Goal: Task Accomplishment & Management: Manage account settings

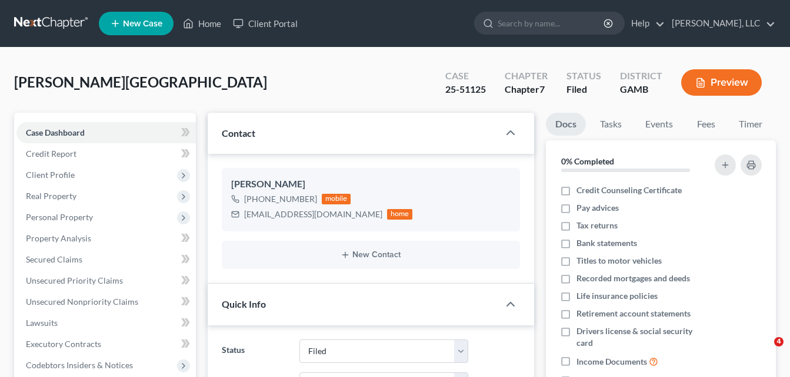
select select "6"
drag, startPoint x: 0, startPoint y: 0, endPoint x: 393, endPoint y: 173, distance: 429.7
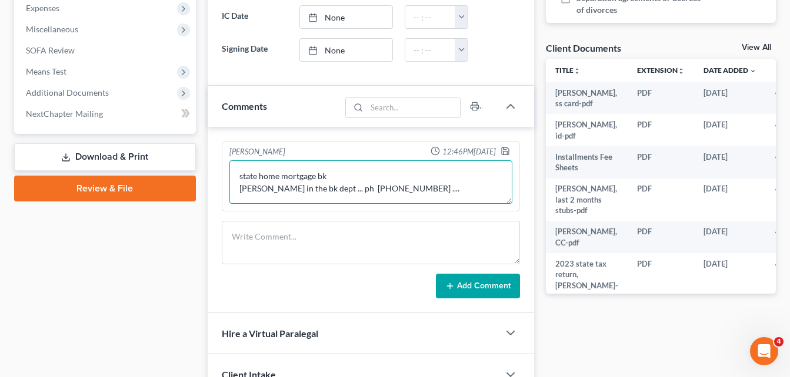
click at [396, 193] on textarea "state home mortgage bk [PERSON_NAME] in the bk dept ... ph [PHONE_NUMBER] ...." at bounding box center [370, 183] width 283 height 44
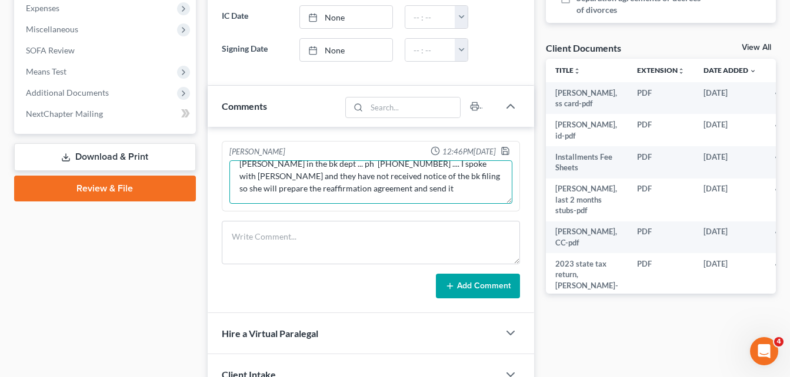
scroll to position [40, 0]
type textarea "state home mortgage bk [PERSON_NAME] in the bk dept ... ph [PHONE_NUMBER] .... …"
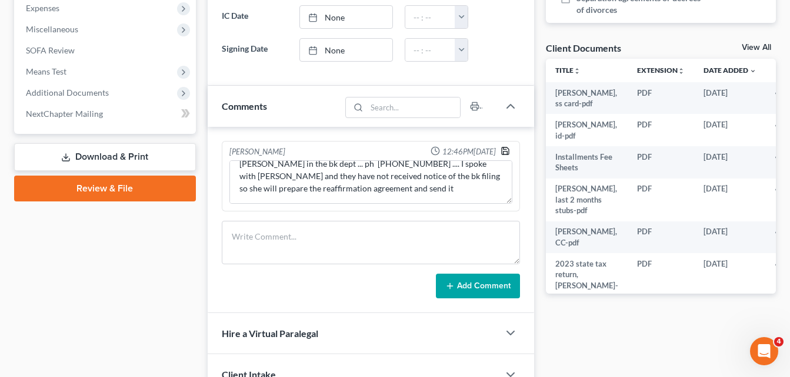
click at [505, 152] on icon "button" at bounding box center [504, 150] width 9 height 9
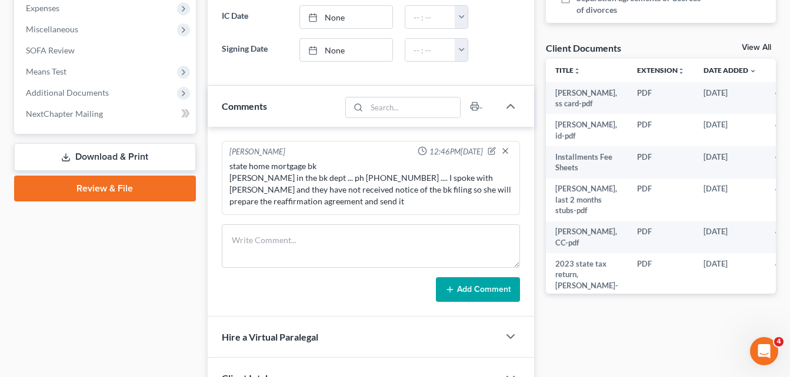
click at [199, 126] on div "Case Dashboard Payments Invoices Payments Payments Credit Report Client Profile" at bounding box center [104, 77] width 193 height 728
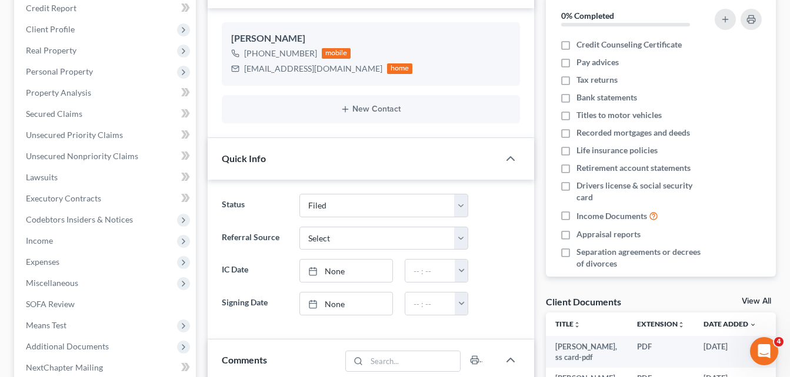
scroll to position [0, 0]
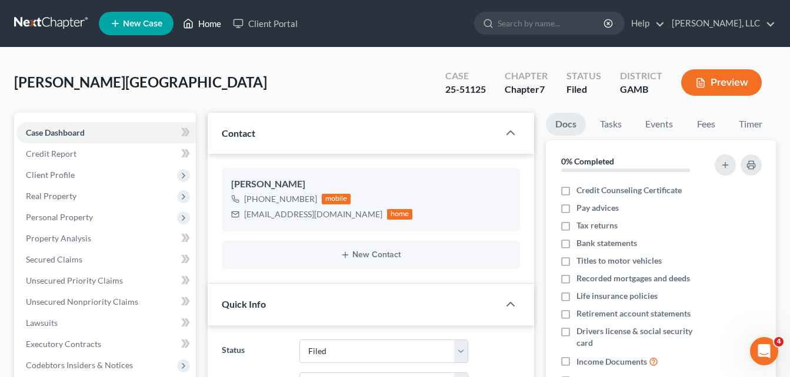
click at [203, 23] on link "Home" at bounding box center [202, 23] width 50 height 21
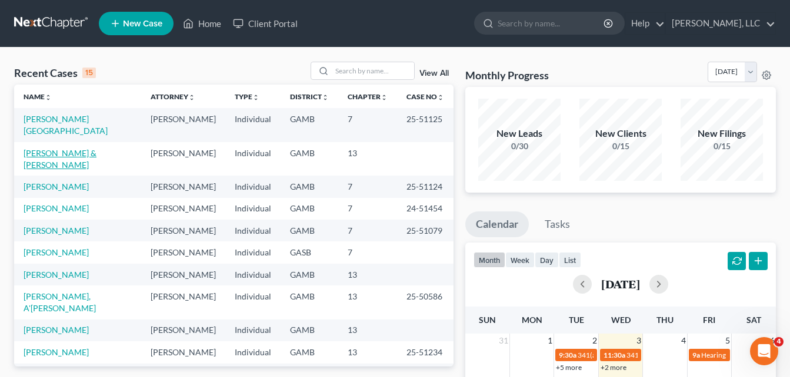
click at [78, 148] on link "[PERSON_NAME] & [PERSON_NAME]" at bounding box center [60, 159] width 73 height 22
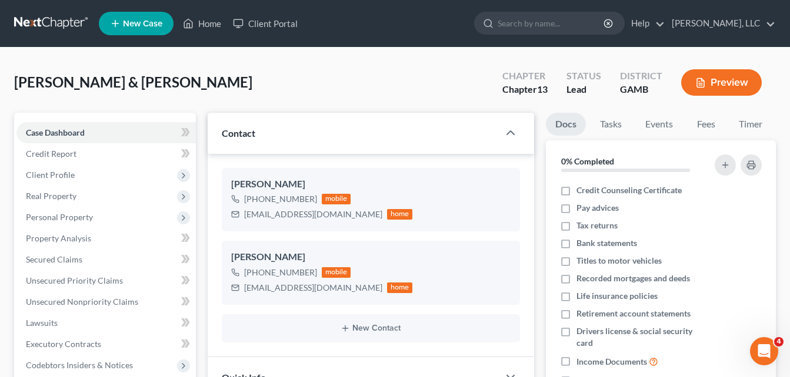
scroll to position [64, 0]
click at [290, 72] on div "[PERSON_NAME] & [PERSON_NAME] Upgraded Chapter Chapter 13 Status Lead District …" at bounding box center [394, 87] width 761 height 51
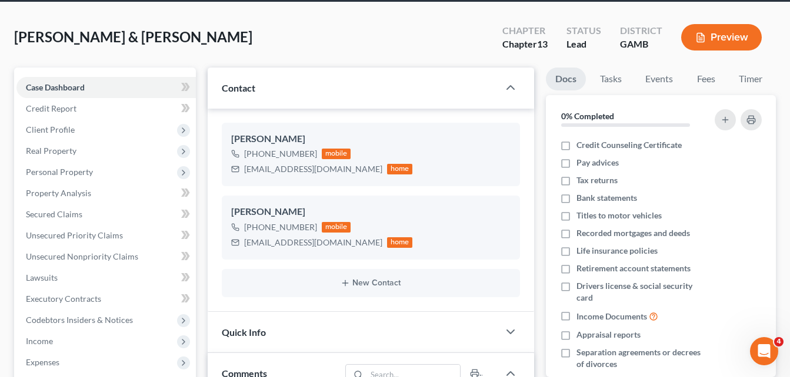
scroll to position [47, 0]
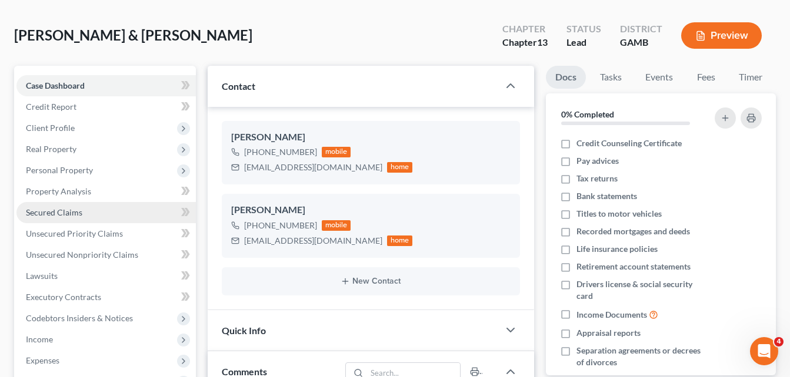
click at [56, 212] on span "Secured Claims" at bounding box center [54, 213] width 56 height 10
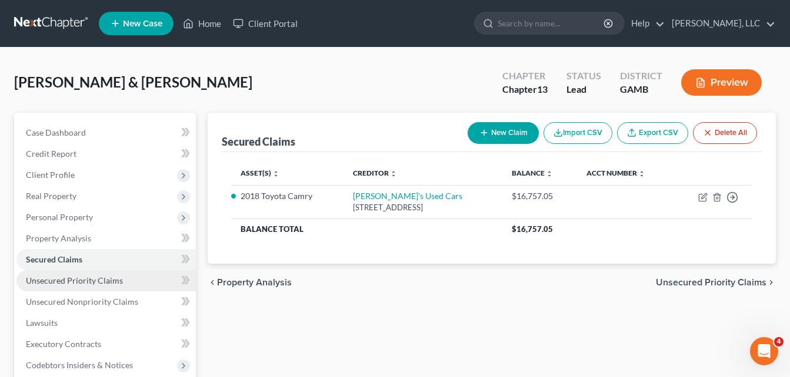
click at [76, 276] on span "Unsecured Priority Claims" at bounding box center [74, 281] width 97 height 10
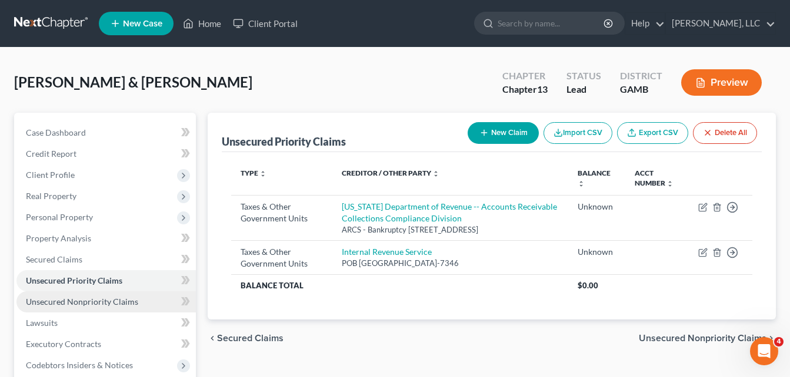
click at [102, 303] on span "Unsecured Nonpriority Claims" at bounding box center [82, 302] width 112 height 10
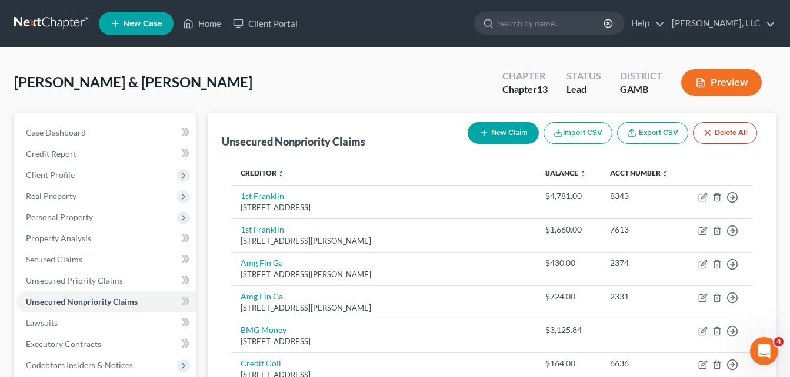
click at [498, 135] on button "New Claim" at bounding box center [502, 133] width 71 height 22
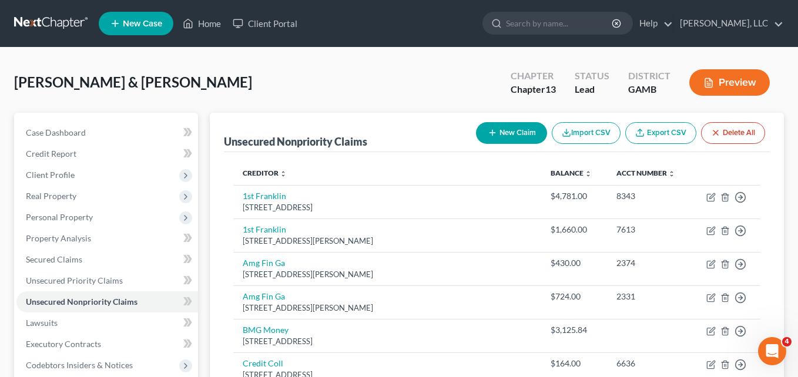
select select "2"
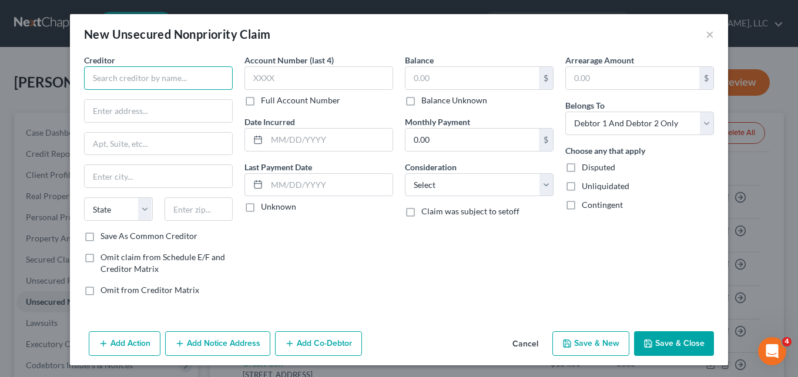
click at [161, 75] on input "text" at bounding box center [158, 78] width 149 height 24
type input "Republic Finance"
type input "[STREET_ADDRESS]"
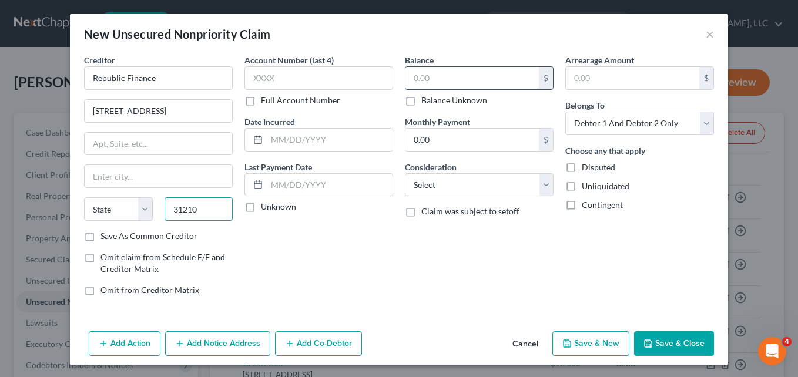
type input "31210"
click at [426, 80] on input "text" at bounding box center [472, 78] width 133 height 22
type input "Macon"
select select "10"
type input "4,613.00"
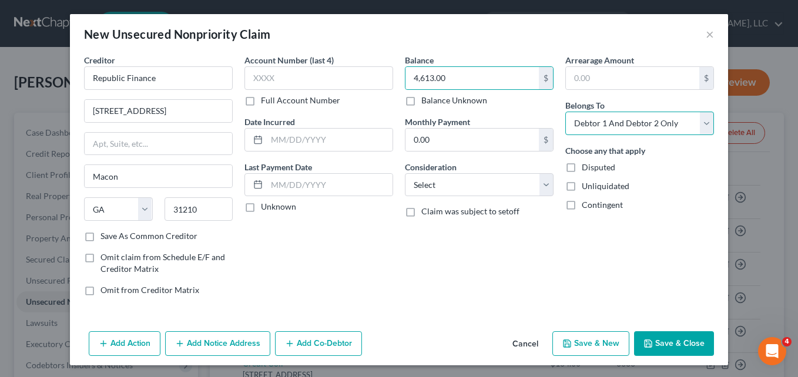
click at [613, 127] on select "Select Debtor 1 Only Debtor 2 Only Debtor 1 And Debtor 2 Only At Least One Of T…" at bounding box center [640, 124] width 149 height 24
select select "1"
click at [566, 112] on select "Select Debtor 1 Only Debtor 2 Only Debtor 1 And Debtor 2 Only At Least One Of T…" at bounding box center [640, 124] width 149 height 24
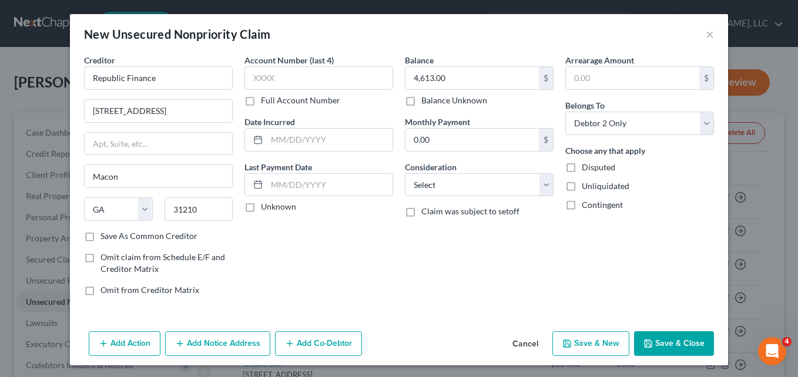
click at [665, 344] on button "Save & Close" at bounding box center [674, 344] width 80 height 25
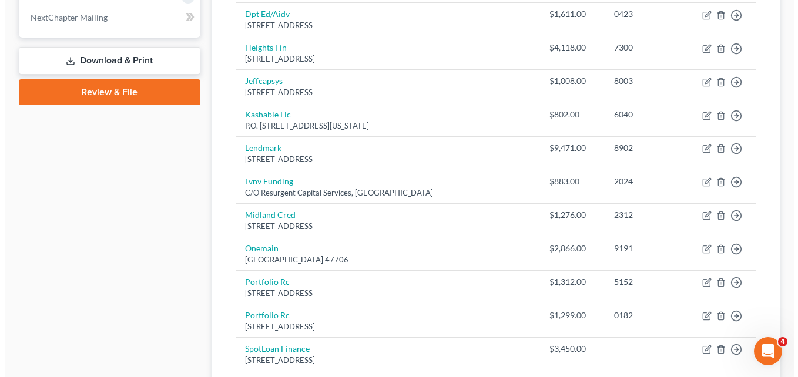
scroll to position [541, 0]
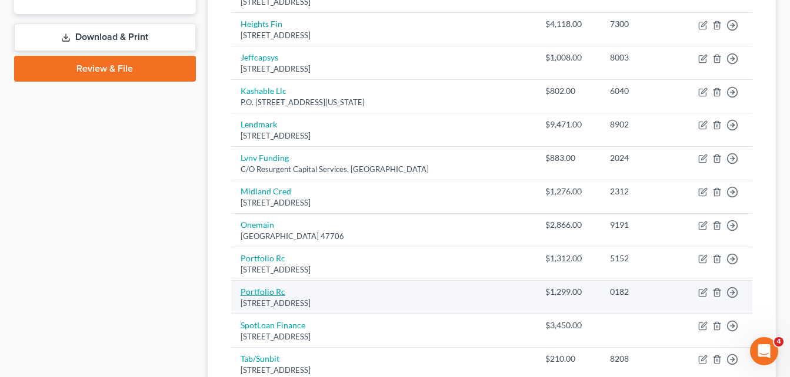
click at [258, 294] on link "Portfolio Rc" at bounding box center [262, 292] width 45 height 10
select select "48"
select select "1"
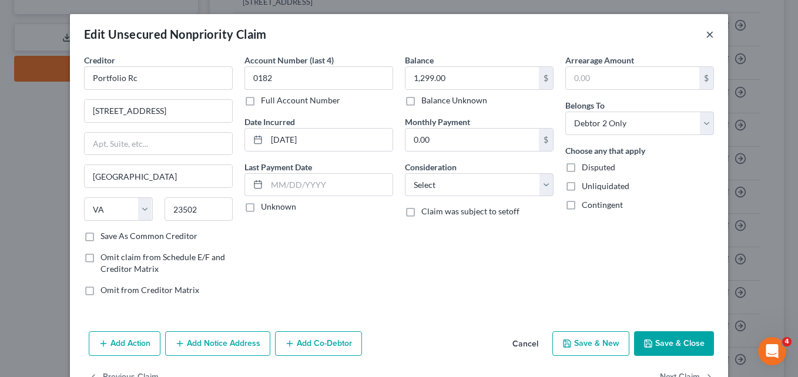
click at [707, 37] on button "×" at bounding box center [710, 34] width 8 height 14
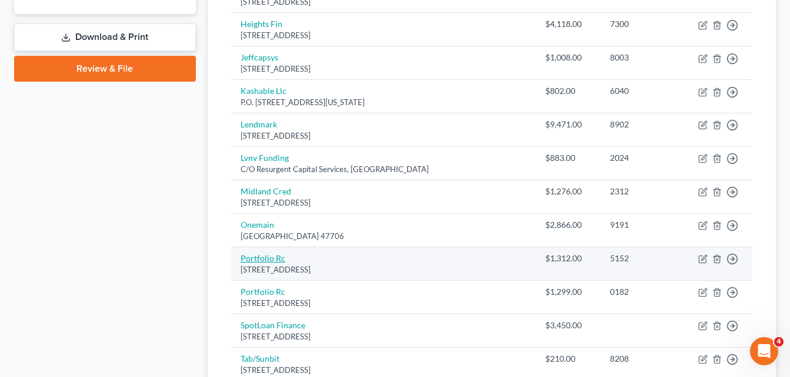
click at [261, 258] on link "Portfolio Rc" at bounding box center [262, 258] width 45 height 10
select select "48"
select select "1"
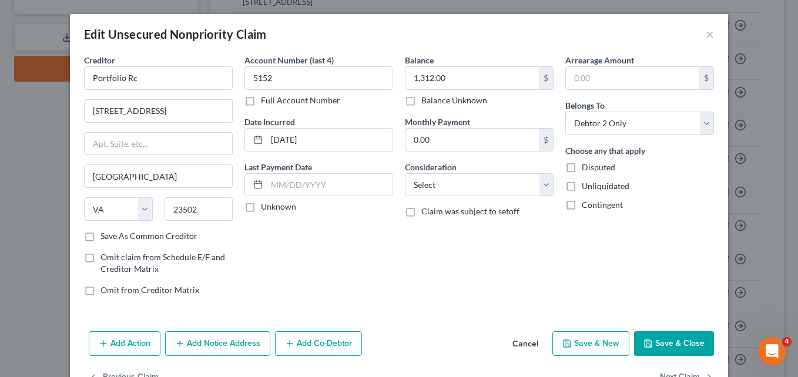
click at [357, 259] on div "Account Number (last 4) 5152 Full Account Number Date Incurred [DATE] Last Paym…" at bounding box center [319, 180] width 161 height 252
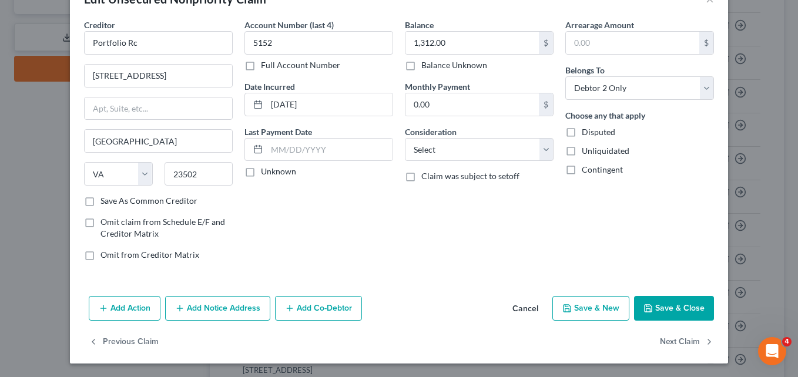
scroll to position [36, 0]
click at [228, 305] on button "Add Notice Address" at bounding box center [217, 308] width 105 height 25
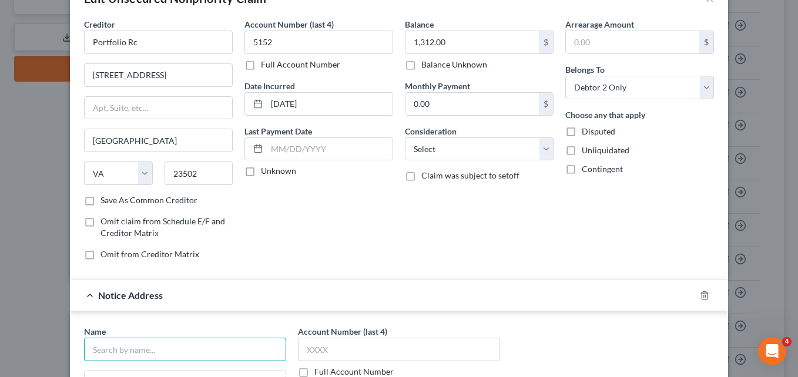
click at [172, 346] on input "text" at bounding box center [185, 350] width 202 height 24
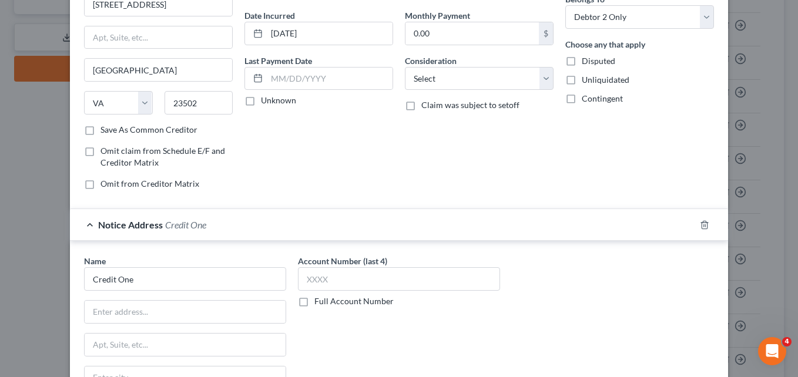
scroll to position [138, 0]
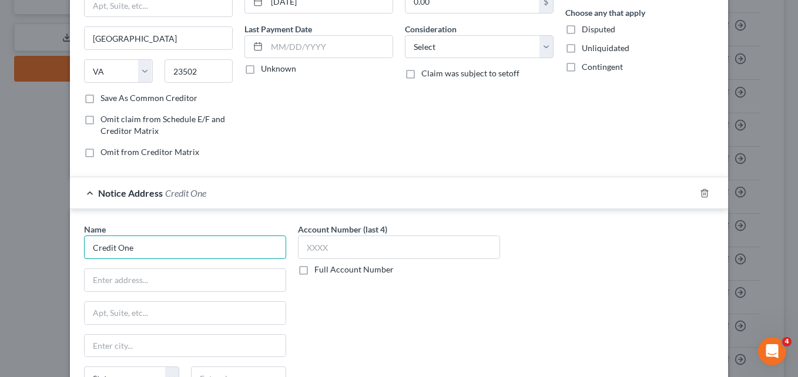
click at [203, 246] on input "Credit One" at bounding box center [185, 248] width 202 height 24
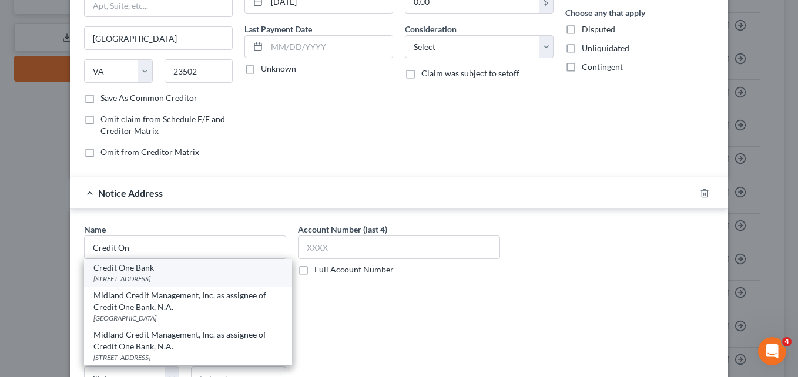
click at [142, 272] on div "Credit One Bank" at bounding box center [187, 268] width 189 height 12
type input "Credit One Bank"
type input "[STREET_ADDRESS]"
type input "[GEOGRAPHIC_DATA]"
select select "31"
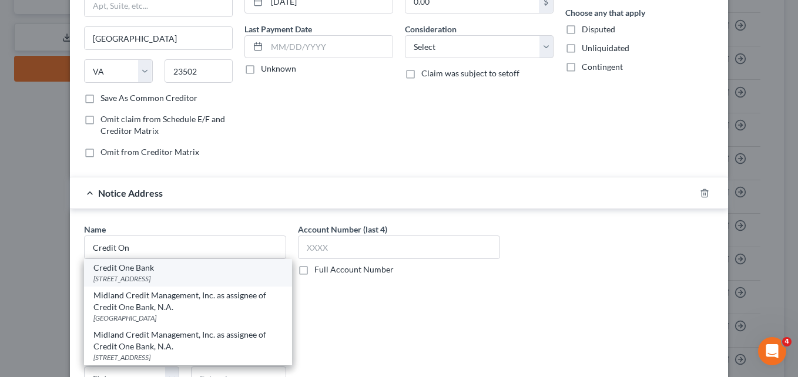
type input "89113"
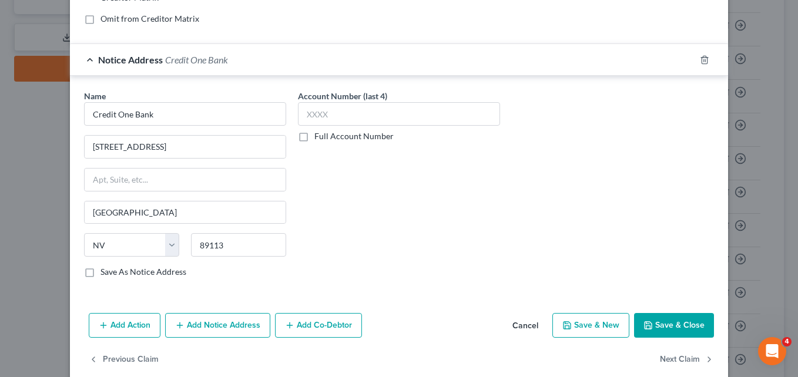
scroll to position [289, 0]
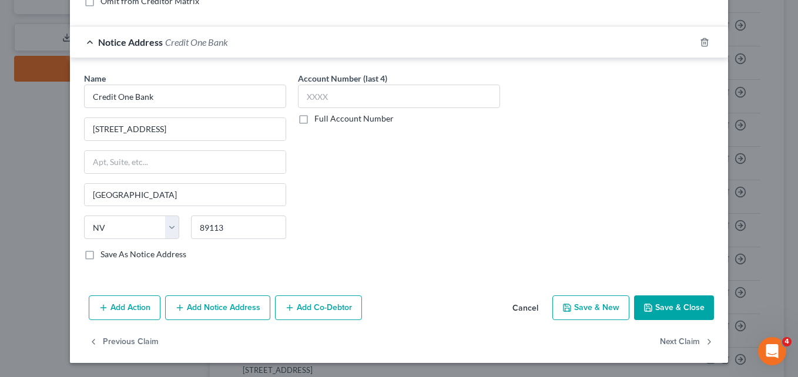
click at [676, 308] on button "Save & Close" at bounding box center [674, 308] width 80 height 25
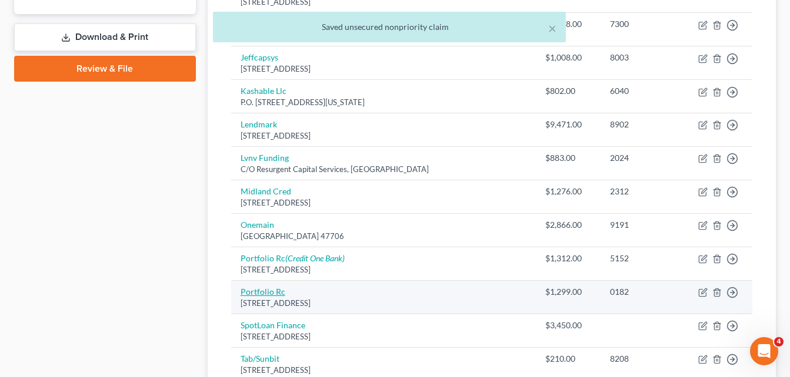
click at [258, 292] on link "Portfolio Rc" at bounding box center [262, 292] width 45 height 10
select select "48"
select select "1"
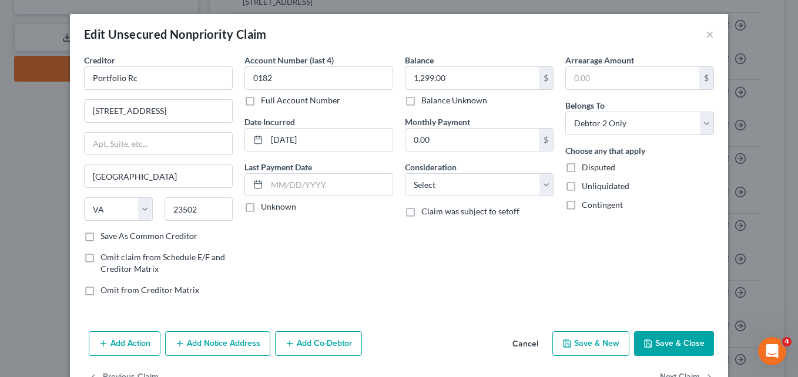
click at [339, 254] on div "Account Number (last 4) 0182 Full Account Number Date Incurred [DATE] Last Paym…" at bounding box center [319, 180] width 161 height 252
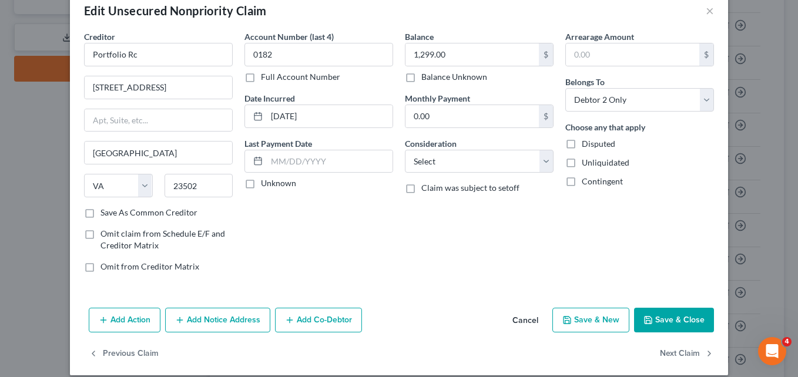
scroll to position [36, 0]
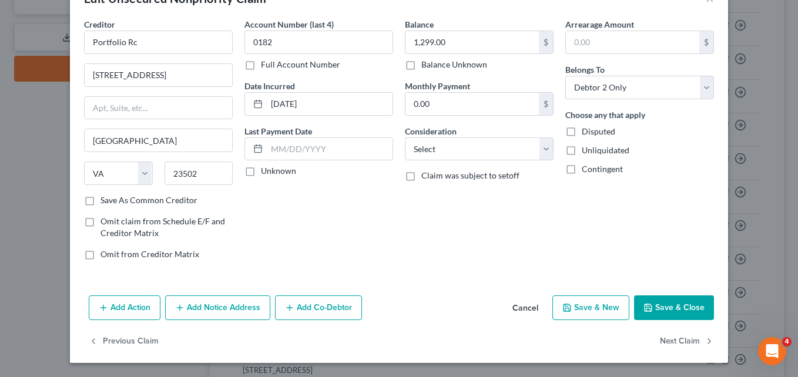
click at [222, 316] on button "Add Notice Address" at bounding box center [217, 308] width 105 height 25
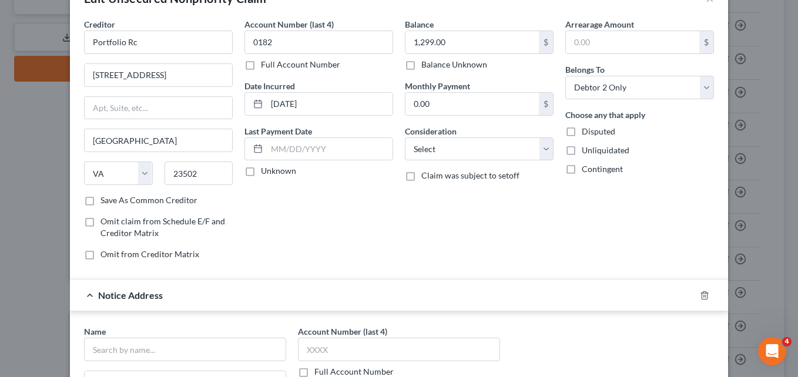
click at [335, 252] on div "Account Number (last 4) 0182 Full Account Number Date Incurred [DATE] Last Paym…" at bounding box center [319, 144] width 161 height 252
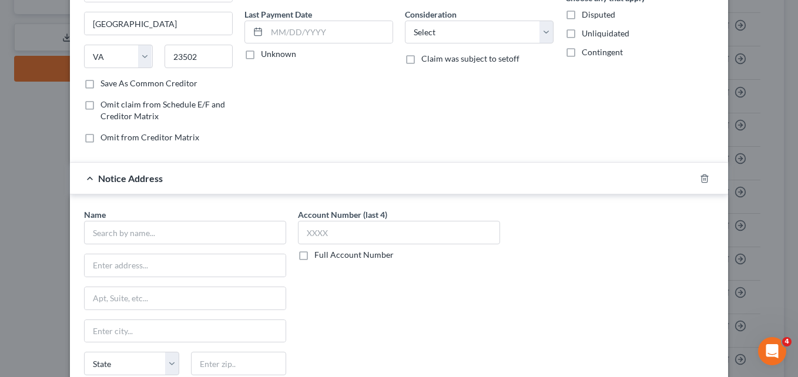
scroll to position [153, 0]
click at [238, 232] on input "text" at bounding box center [185, 232] width 202 height 24
type input "c"
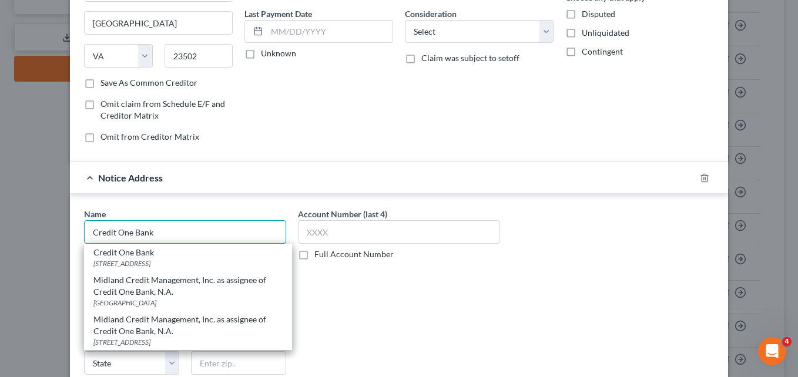
type input "Credit One Bank"
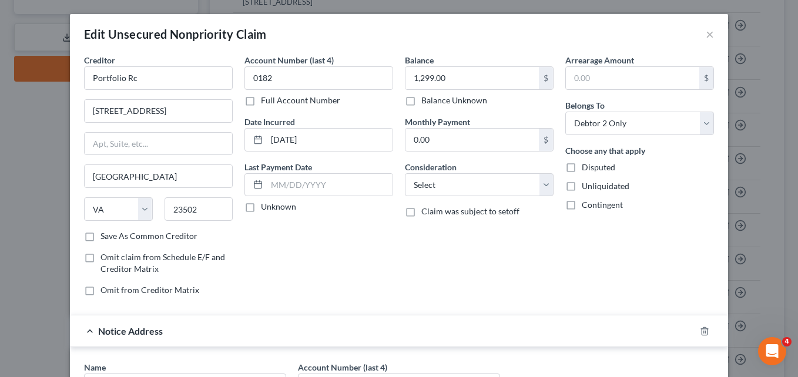
click at [331, 232] on div "Account Number (last 4) 0182 Full Account Number Date Incurred [DATE] Last Paym…" at bounding box center [319, 180] width 161 height 252
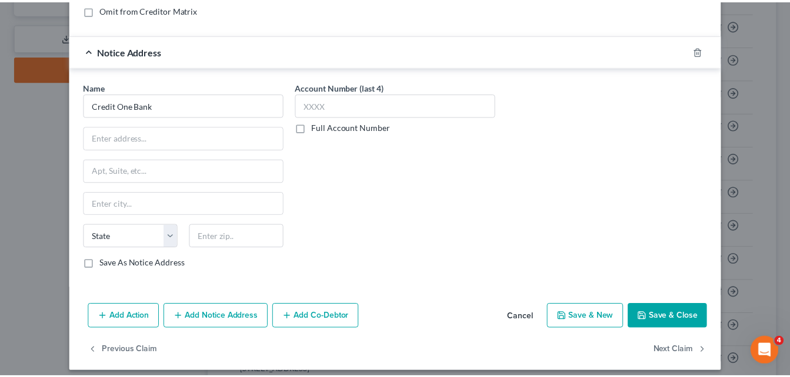
scroll to position [289, 0]
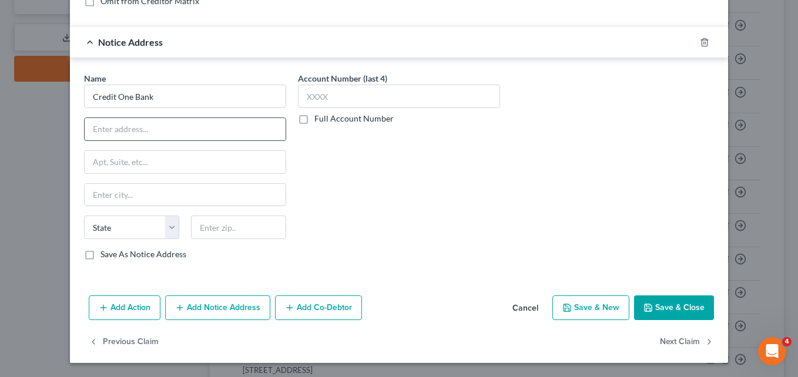
click at [121, 129] on input "text" at bounding box center [185, 129] width 201 height 22
type input "PO Box 60500"
type input "91716"
click at [362, 193] on div "Account Number (last 4) Full Account Number" at bounding box center [399, 171] width 214 height 198
type input "City Of Industry"
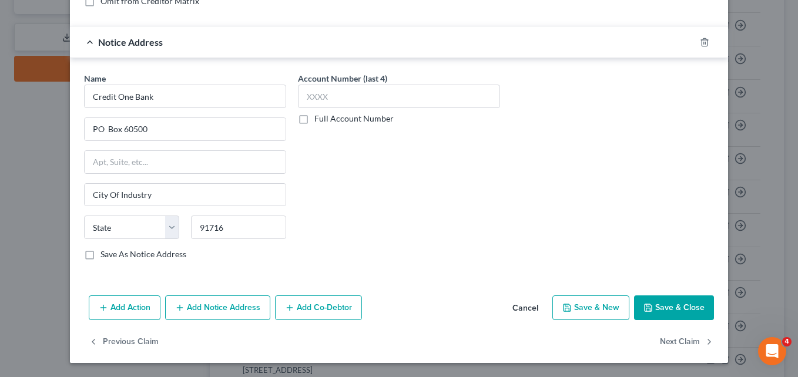
select select "4"
click at [680, 308] on button "Save & Close" at bounding box center [674, 308] width 80 height 25
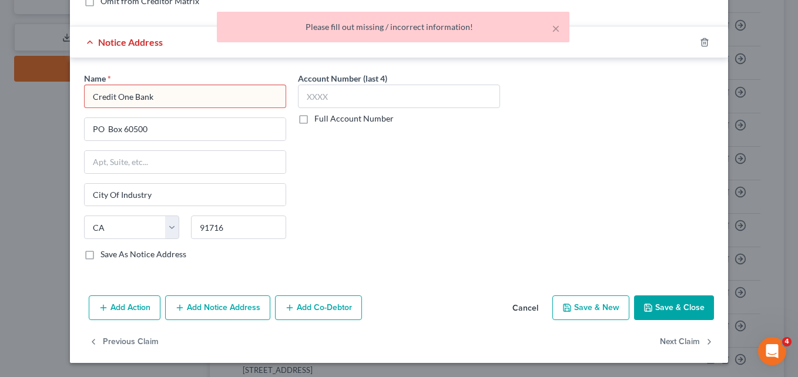
click at [158, 92] on input "Credit One Bank" at bounding box center [185, 97] width 202 height 24
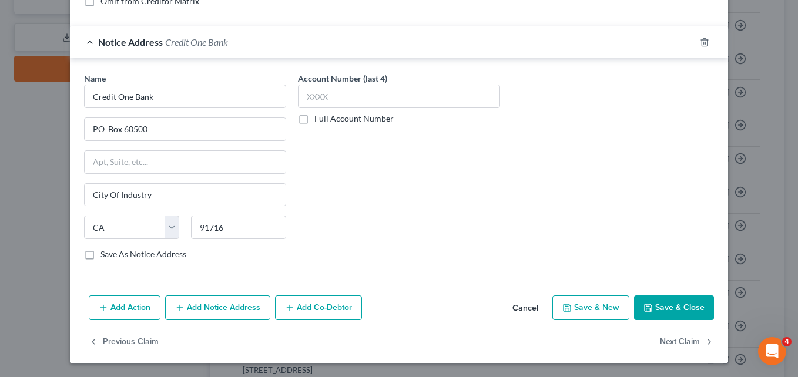
click at [659, 315] on button "Save & Close" at bounding box center [674, 308] width 80 height 25
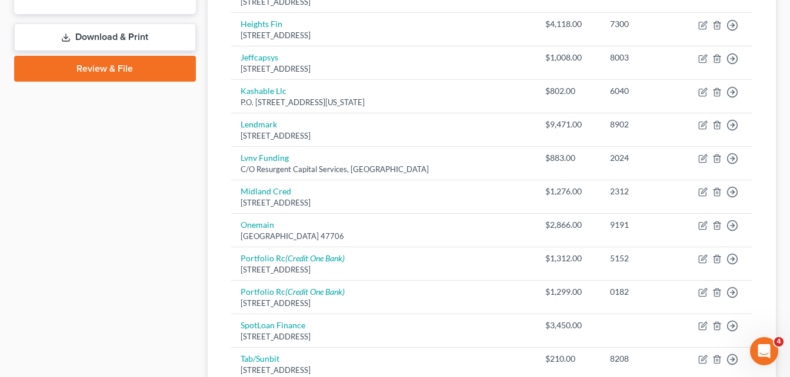
click at [179, 208] on div "Case Dashboard Payments Invoices Payments Payments Credit Report Client Profile" at bounding box center [104, 68] width 193 height 992
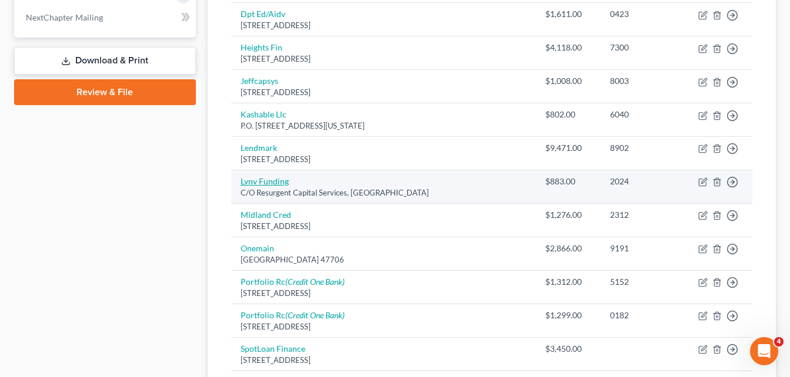
click at [275, 181] on link "Lvnv Funding" at bounding box center [264, 181] width 48 height 10
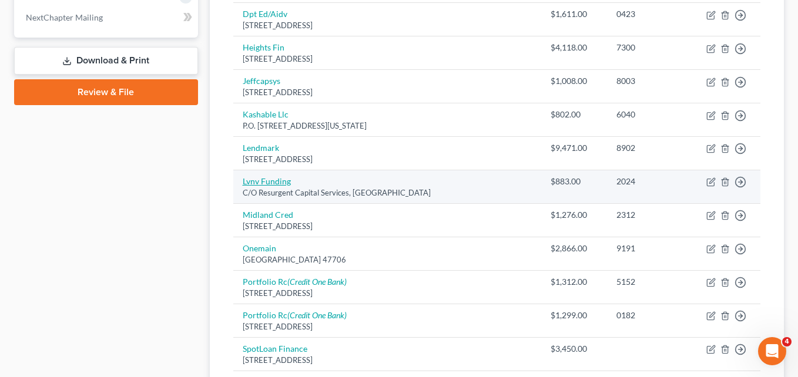
select select "42"
select select "1"
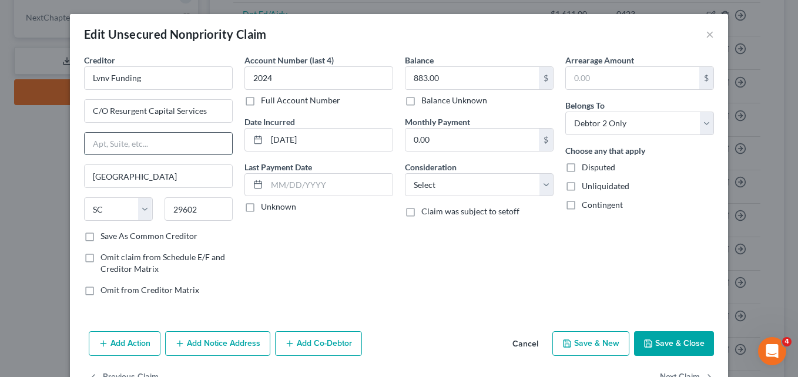
click at [192, 146] on input "text" at bounding box center [159, 144] width 148 height 22
type input "PO Box 10497"
click at [663, 350] on button "Save & Close" at bounding box center [674, 344] width 80 height 25
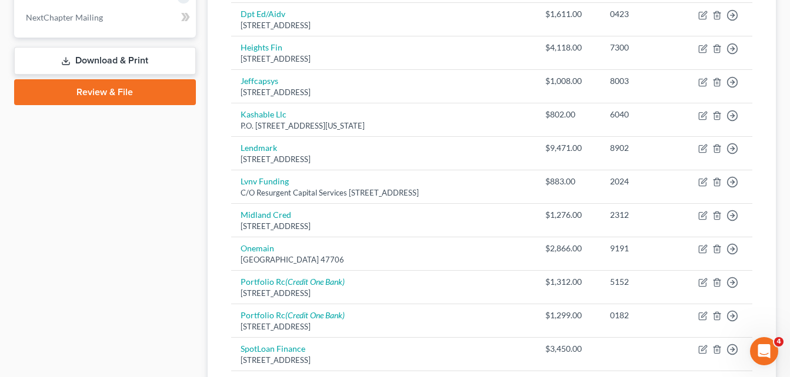
click at [211, 188] on div "Unsecured Nonpriority Claims New Claim Import CSV Export CSV Delete All Credito…" at bounding box center [492, 72] width 568 height 955
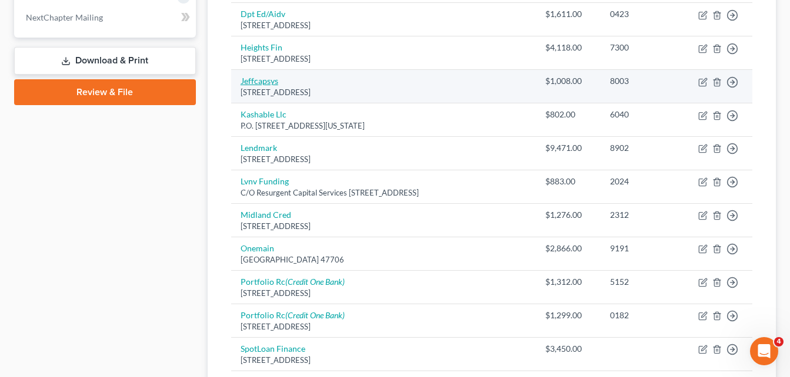
click at [263, 85] on link "Jeffcapsys" at bounding box center [259, 81] width 38 height 10
select select "24"
select select "1"
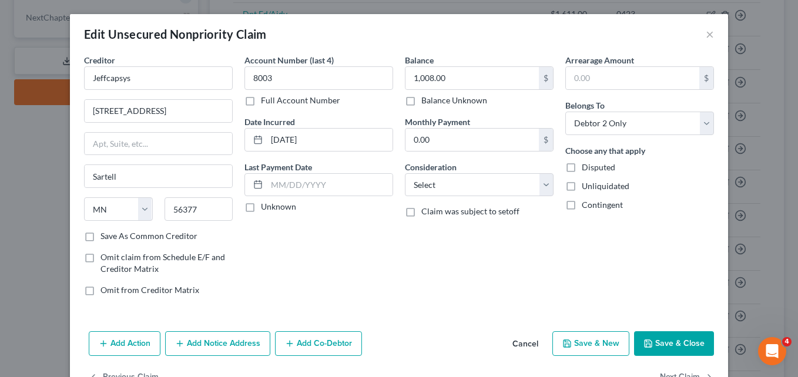
drag, startPoint x: 693, startPoint y: 341, endPoint x: 398, endPoint y: 269, distance: 303.2
click at [693, 341] on button "Save & Close" at bounding box center [674, 344] width 80 height 25
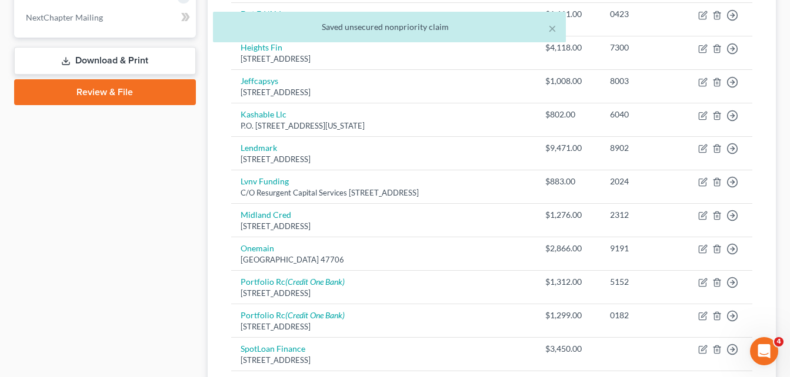
click at [125, 242] on div "Case Dashboard Payments Invoices Payments Payments Credit Report Client Profile" at bounding box center [104, 91] width 193 height 992
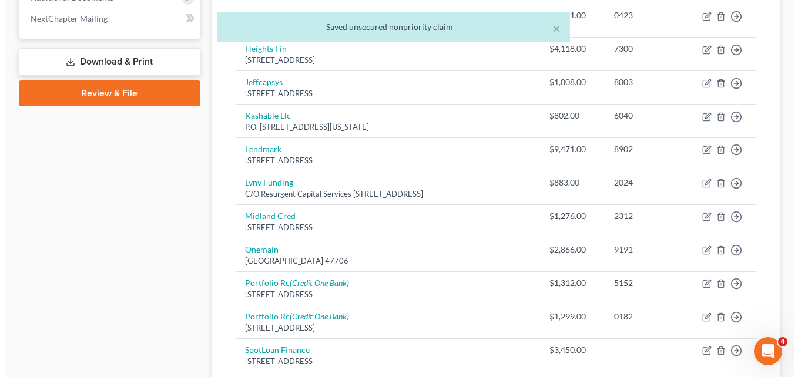
scroll to position [494, 0]
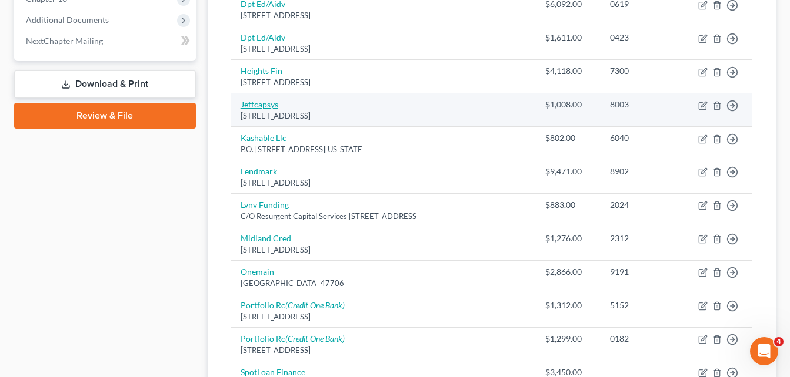
click at [258, 102] on link "Jeffcapsys" at bounding box center [259, 104] width 38 height 10
select select "24"
select select "1"
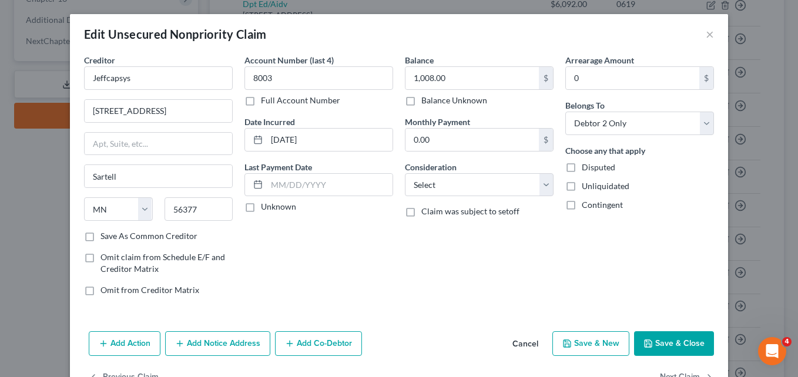
click at [341, 232] on div "Account Number (last 4) 8003 Full Account Number Date Incurred [DATE] Last Paym…" at bounding box center [319, 180] width 161 height 252
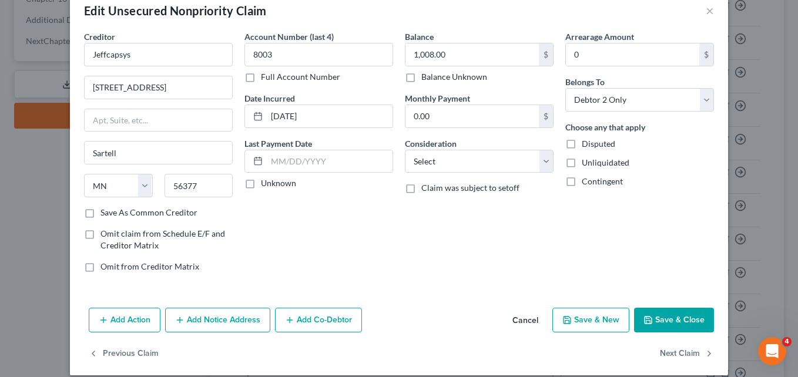
scroll to position [36, 0]
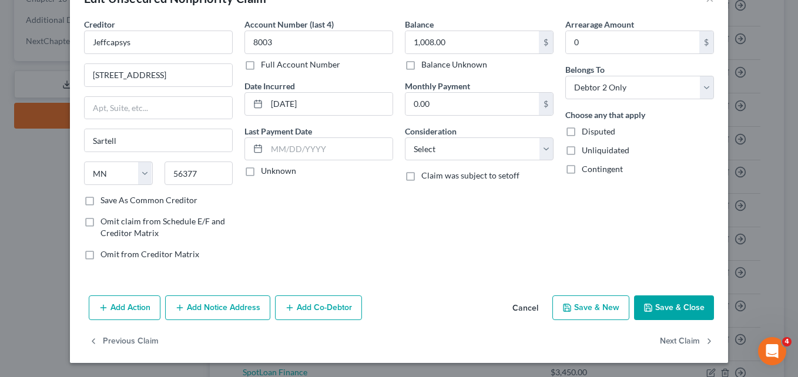
drag, startPoint x: 199, startPoint y: 308, endPoint x: 370, endPoint y: 236, distance: 185.8
click at [184, 308] on button "Add Notice Address" at bounding box center [217, 308] width 105 height 25
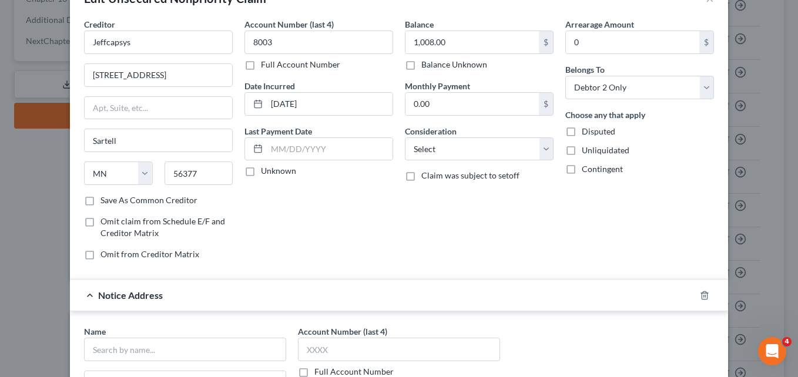
click at [392, 238] on div "Account Number (last 4) 8003 Full Account Number Date Incurred [DATE] Last Paym…" at bounding box center [319, 144] width 161 height 252
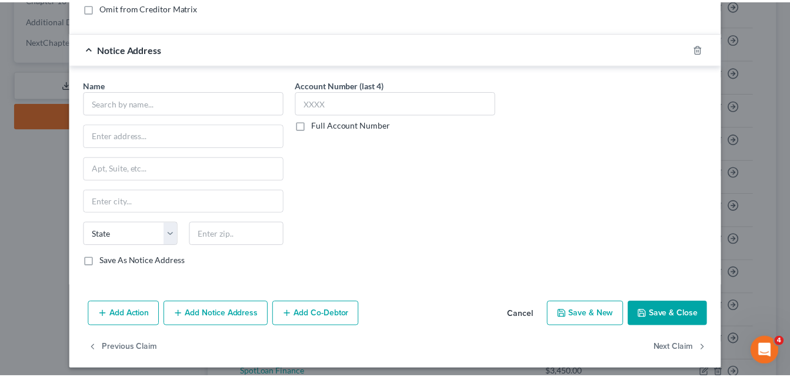
scroll to position [289, 0]
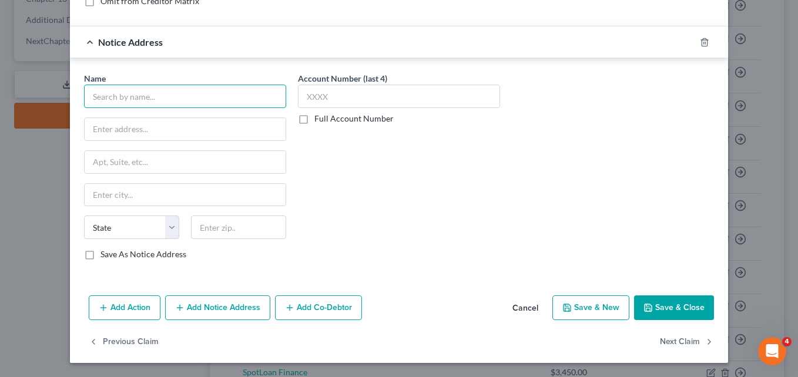
click at [164, 98] on input "text" at bounding box center [185, 97] width 202 height 24
type input "Fortiva Credit Card"
click at [155, 126] on input "text" at bounding box center [185, 129] width 201 height 22
type input "PO Box 105374"
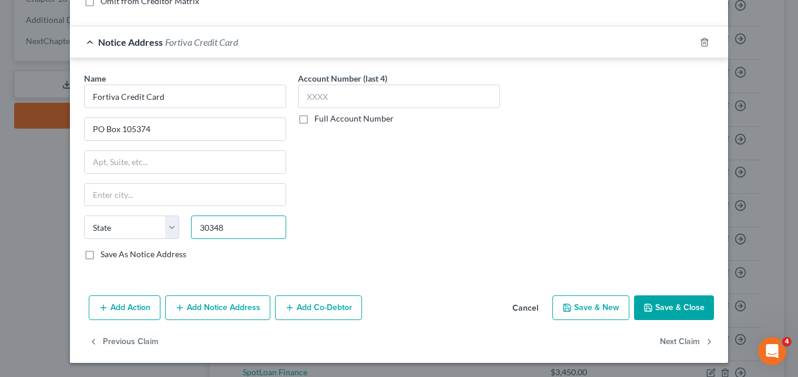
type input "30348"
click at [347, 175] on div "Account Number (last 4) Full Account Number" at bounding box center [399, 171] width 214 height 198
type input "[GEOGRAPHIC_DATA]"
select select "10"
click at [681, 312] on button "Save & Close" at bounding box center [674, 308] width 80 height 25
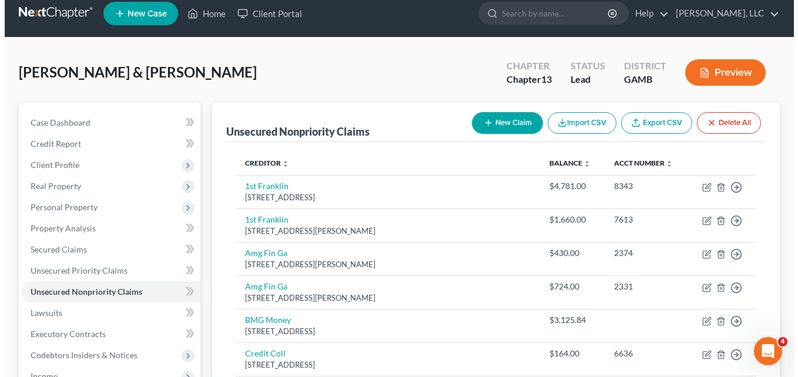
scroll to position [0, 0]
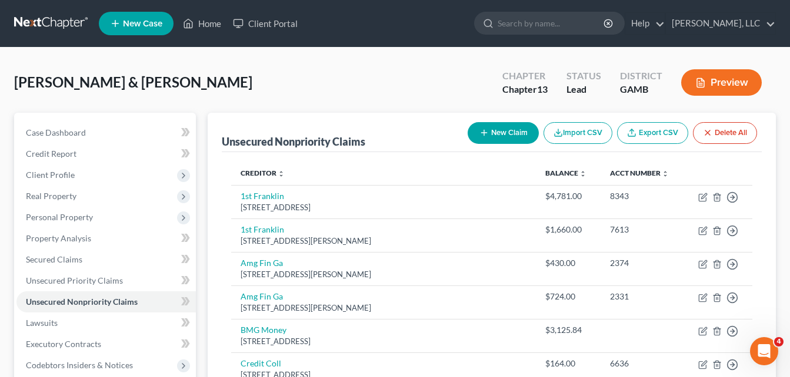
click at [500, 140] on button "New Claim" at bounding box center [502, 133] width 71 height 22
select select "2"
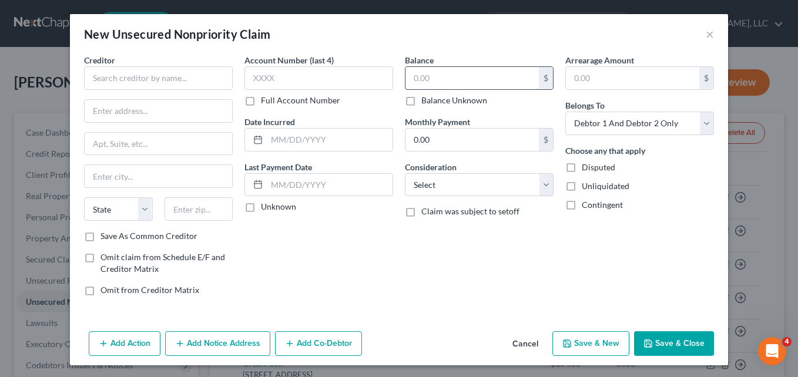
click at [499, 81] on input "text" at bounding box center [472, 78] width 133 height 22
type input "2,588.75"
click at [173, 79] on input "text" at bounding box center [158, 78] width 149 height 24
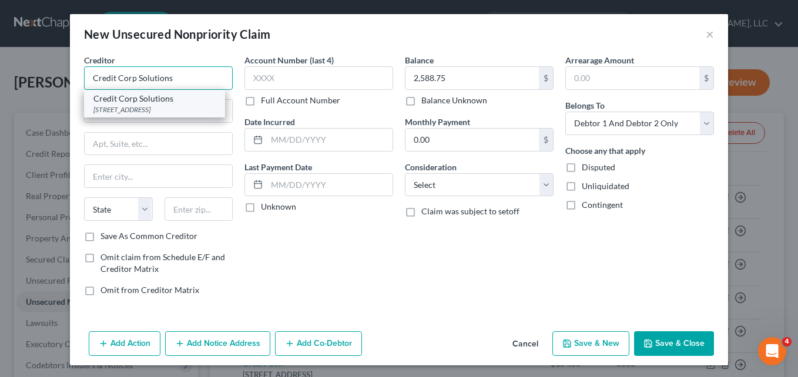
type input "Credit Corp Solutions"
click at [177, 109] on div "[STREET_ADDRESS]" at bounding box center [154, 110] width 122 height 10
type input "[STREET_ADDRESS]"
type input "[PERSON_NAME]"
select select "46"
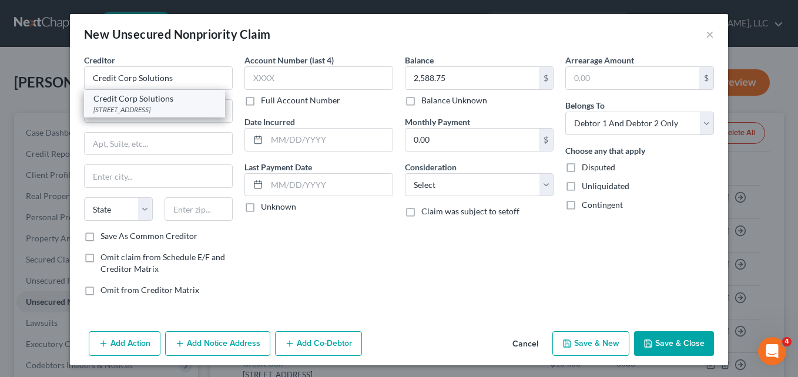
type input "84020"
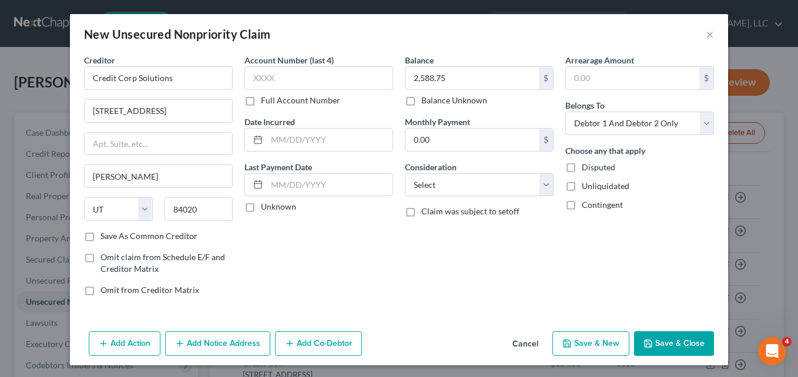
click at [362, 237] on div "Account Number (last 4) Full Account Number Date Incurred Last Payment Date Unk…" at bounding box center [319, 180] width 161 height 252
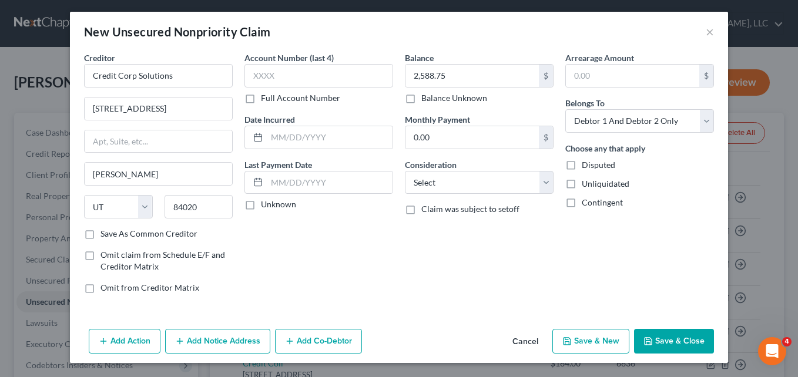
click at [232, 338] on button "Add Notice Address" at bounding box center [217, 341] width 105 height 25
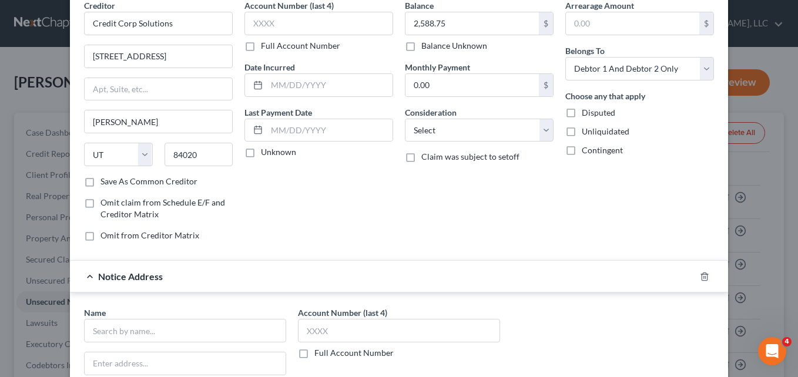
scroll to position [214, 0]
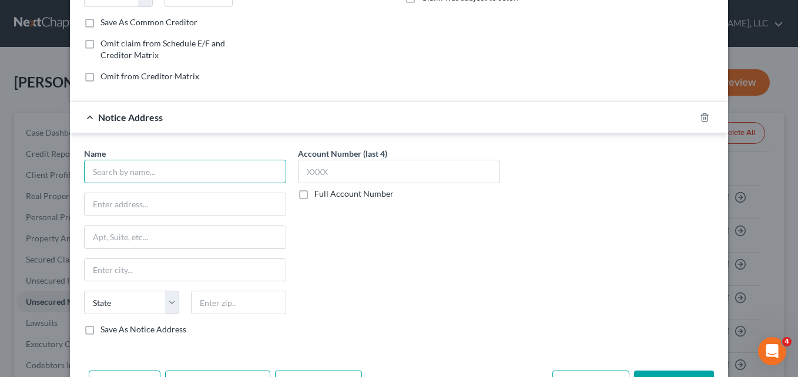
click at [210, 171] on input "text" at bounding box center [185, 172] width 202 height 24
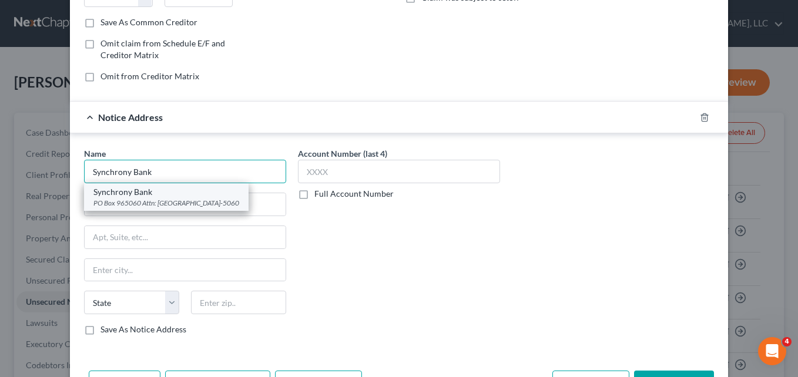
type input "Synchrony Bank"
click at [169, 205] on div "PO Box 965060 Attn: [GEOGRAPHIC_DATA]-5060" at bounding box center [166, 203] width 146 height 10
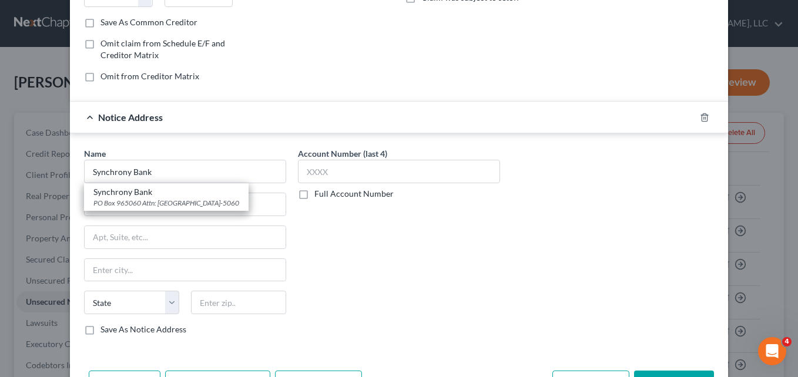
type input "PO Box 965060"
type input "Attn: Bankruptcy"
type input "Orlando"
select select "9"
type input "32896-5060"
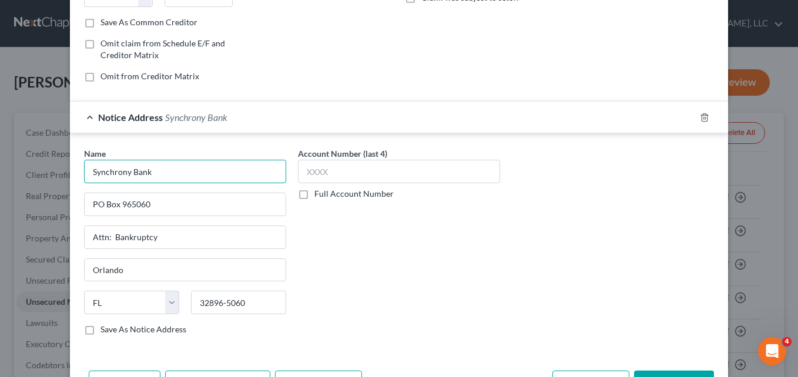
click at [161, 176] on input "Synchrony Bank" at bounding box center [185, 172] width 202 height 24
type input "Synchrony Bank/CareCredit"
click at [422, 268] on div "Account Number (last 4) Full Account Number" at bounding box center [399, 247] width 214 height 198
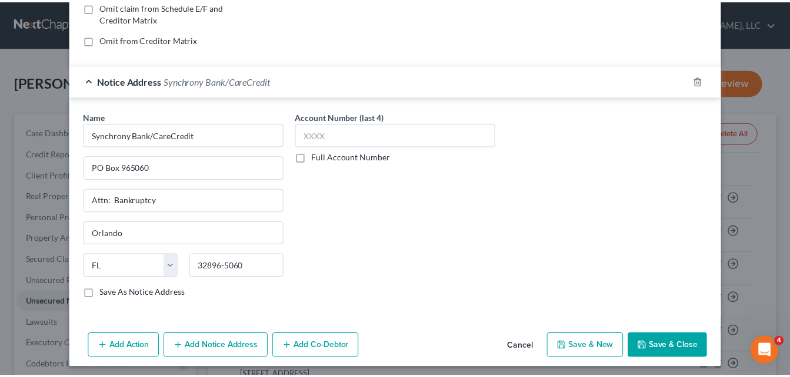
scroll to position [256, 0]
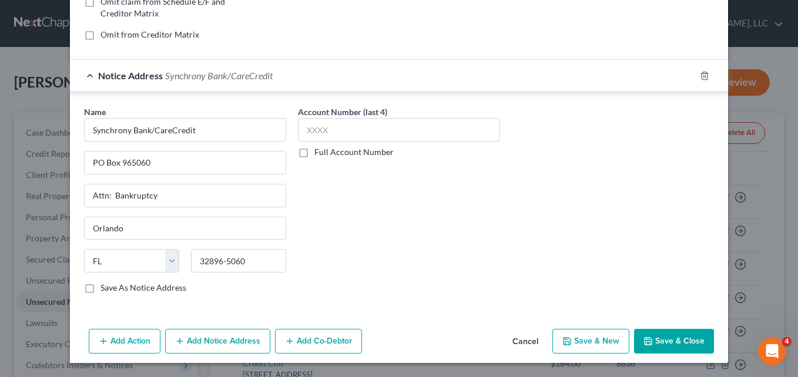
click at [671, 342] on button "Save & Close" at bounding box center [674, 341] width 80 height 25
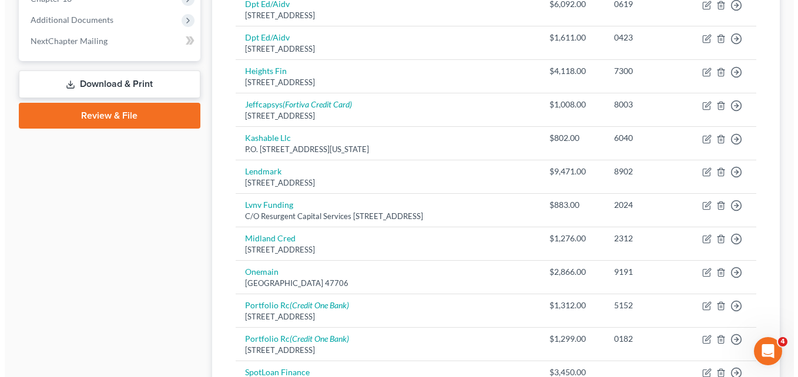
scroll to position [517, 0]
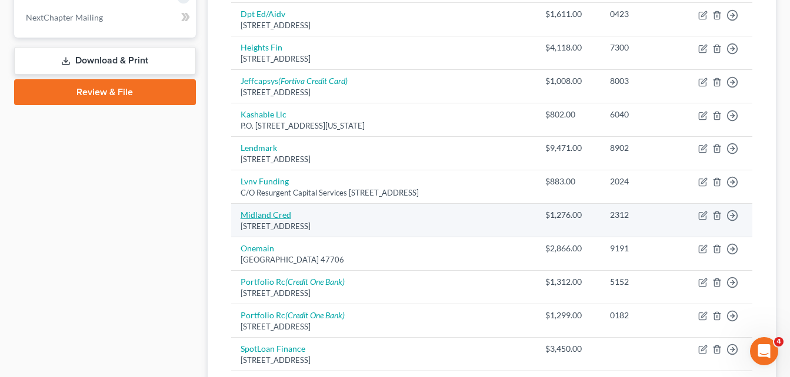
click at [267, 218] on link "Midland Cred" at bounding box center [265, 215] width 51 height 10
select select "4"
select select "1"
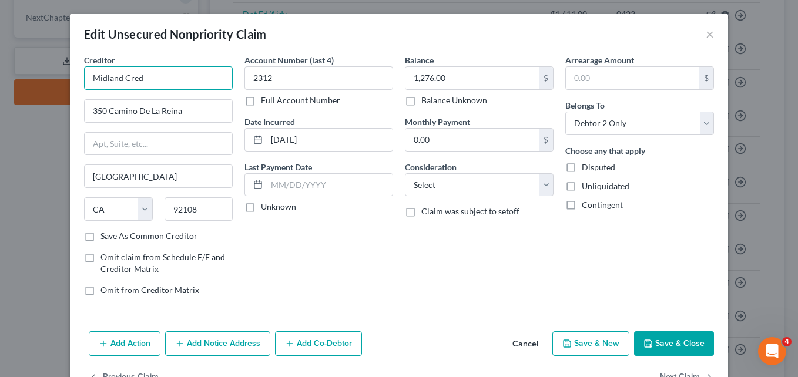
click at [155, 83] on input "Midland Cred" at bounding box center [158, 78] width 149 height 24
type input "Midland Credit Management"
click at [362, 251] on div "Account Number (last 4) 2312 Full Account Number Date Incurred [DATE] Last Paym…" at bounding box center [319, 180] width 161 height 252
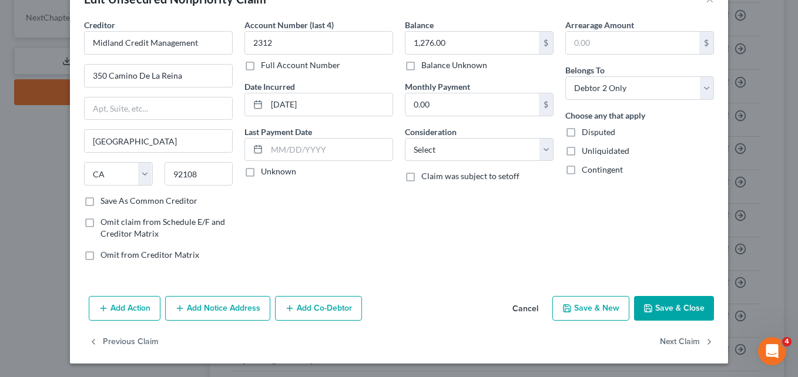
scroll to position [36, 0]
click at [426, 252] on div "Balance 1,276.00 $ Balance Unknown Balance Undetermined 1,276.00 $ Balance Unkn…" at bounding box center [479, 144] width 161 height 252
click at [202, 309] on button "Add Notice Address" at bounding box center [217, 308] width 105 height 25
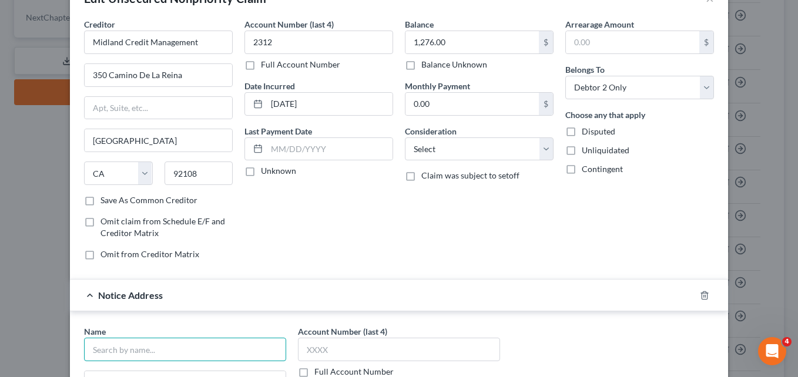
click at [220, 342] on input "text" at bounding box center [185, 350] width 202 height 24
type input "Bank of [US_STATE]"
click at [283, 236] on div "Account Number (last 4) 2312 Full Account Number Date Incurred [DATE] Last Paym…" at bounding box center [319, 144] width 161 height 252
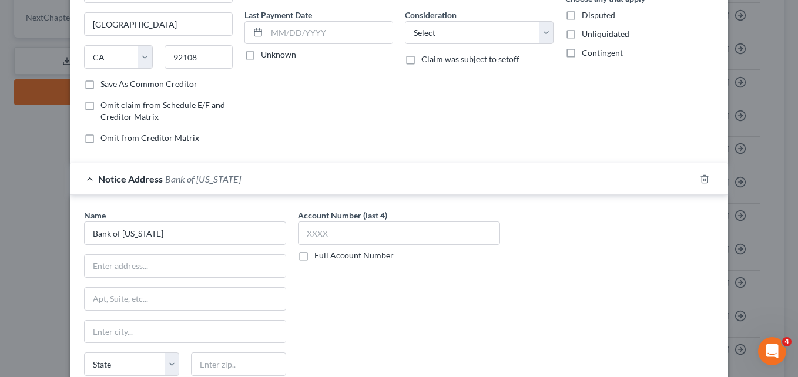
scroll to position [153, 0]
click at [230, 266] on input "text" at bounding box center [185, 265] width 201 height 22
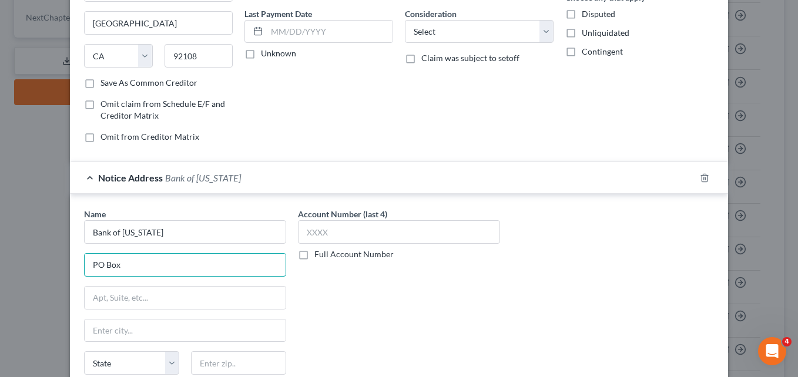
type input "PO Box"
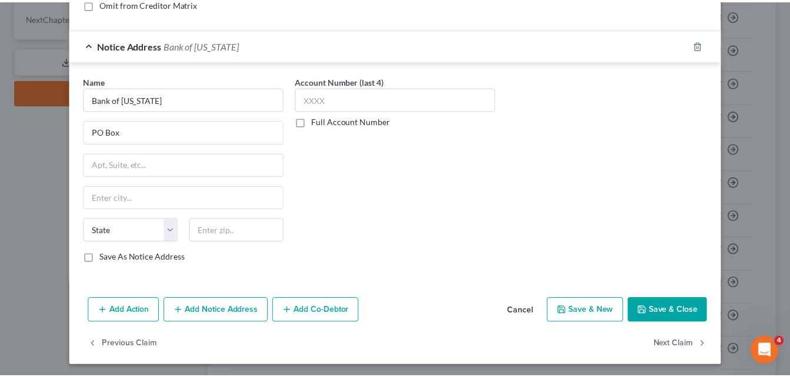
scroll to position [289, 0]
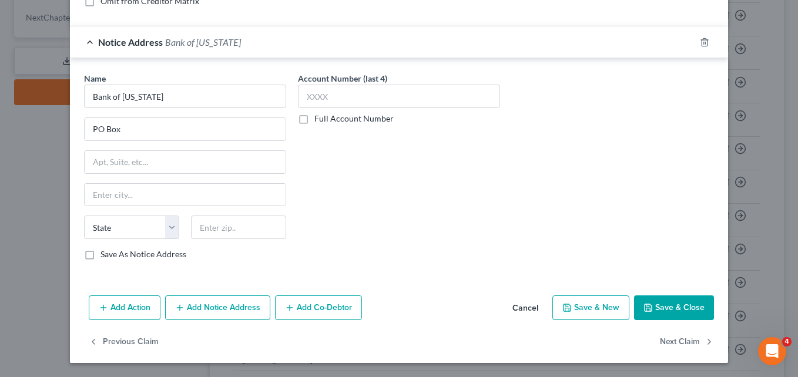
click at [661, 310] on button "Save & Close" at bounding box center [674, 308] width 80 height 25
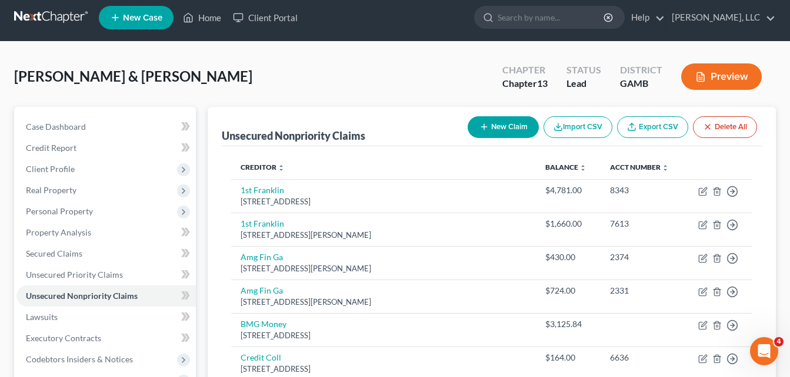
scroll to position [0, 0]
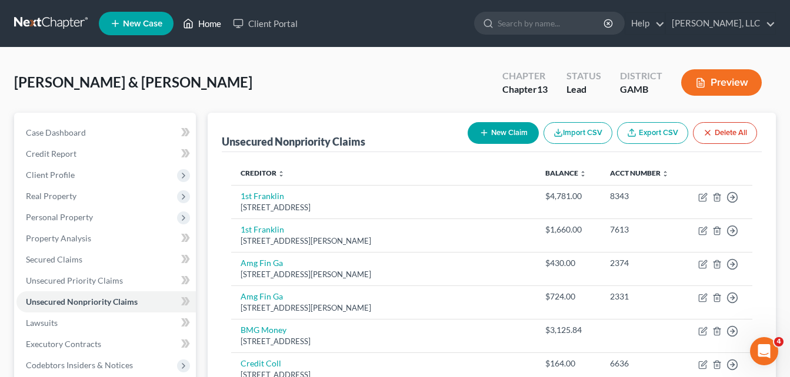
click at [204, 25] on link "Home" at bounding box center [202, 23] width 50 height 21
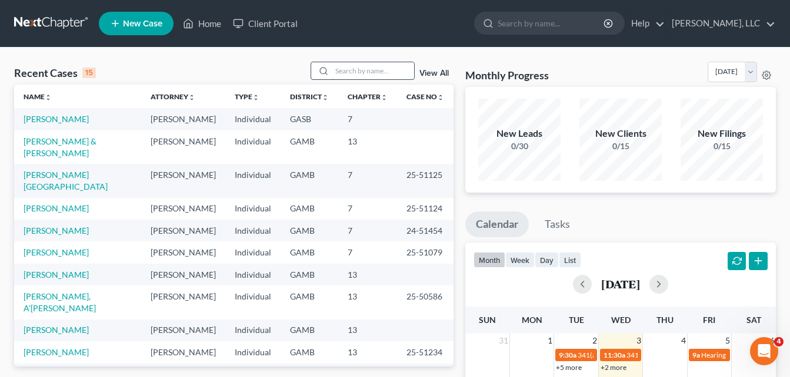
click at [352, 76] on input "search" at bounding box center [373, 70] width 82 height 17
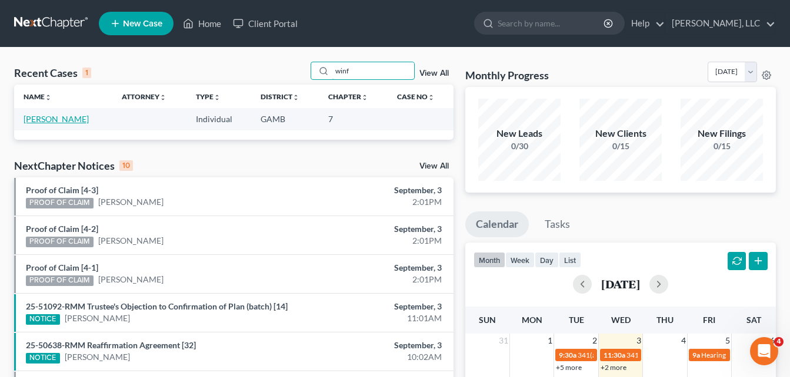
type input "winf"
click at [57, 118] on link "[PERSON_NAME]" at bounding box center [56, 119] width 65 height 10
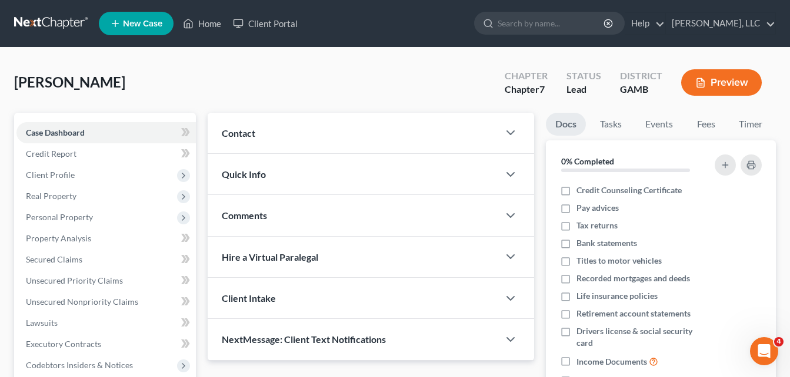
click at [203, 85] on div "[PERSON_NAME] Upgraded Chapter Chapter 7 Status Lead District [GEOGRAPHIC_DATA]…" at bounding box center [394, 87] width 761 height 51
drag, startPoint x: 206, startPoint y: 22, endPoint x: 214, endPoint y: 39, distance: 19.5
click at [206, 22] on link "Home" at bounding box center [202, 23] width 50 height 21
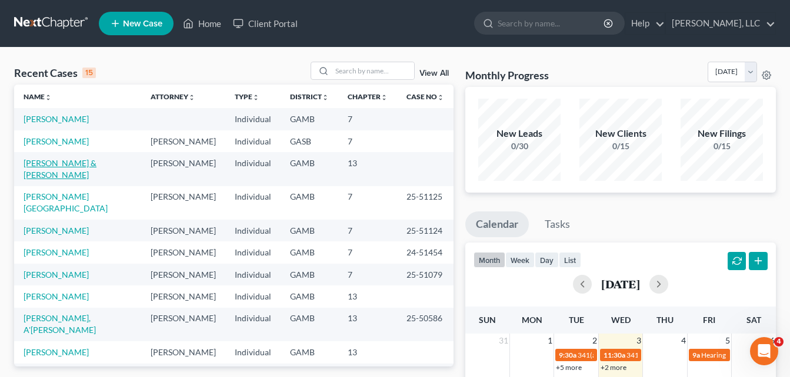
click at [68, 163] on link "[PERSON_NAME] & [PERSON_NAME]" at bounding box center [60, 169] width 73 height 22
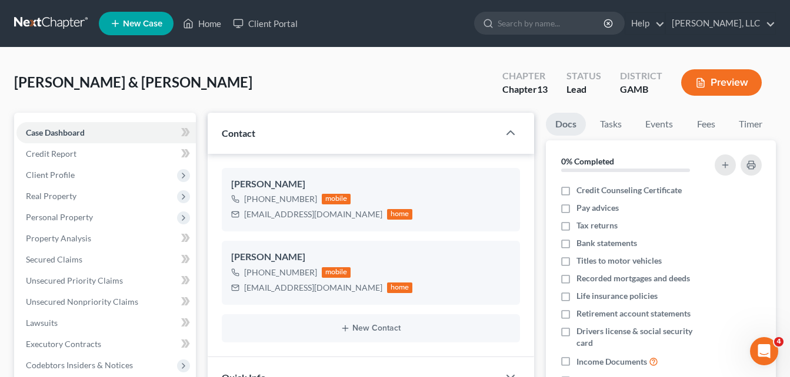
scroll to position [64, 0]
click at [199, 98] on div "[PERSON_NAME] & [PERSON_NAME] Upgraded Chapter Chapter 13 Status Lead District …" at bounding box center [394, 87] width 761 height 51
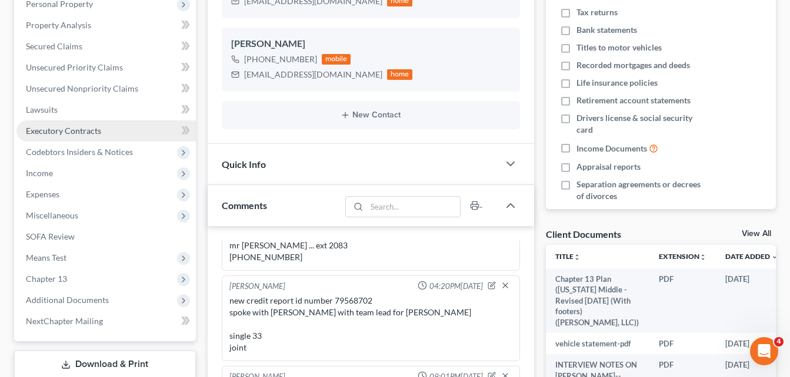
scroll to position [212, 0]
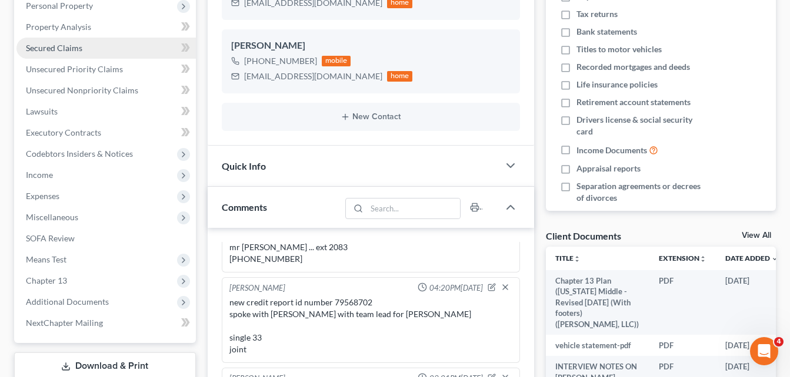
click at [46, 46] on span "Secured Claims" at bounding box center [54, 48] width 56 height 10
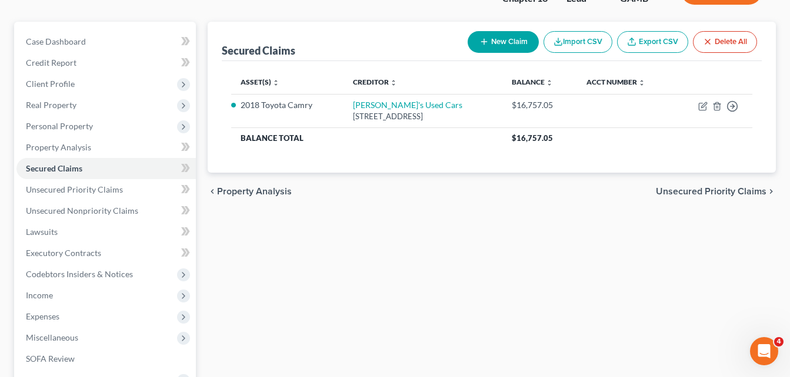
scroll to position [94, 0]
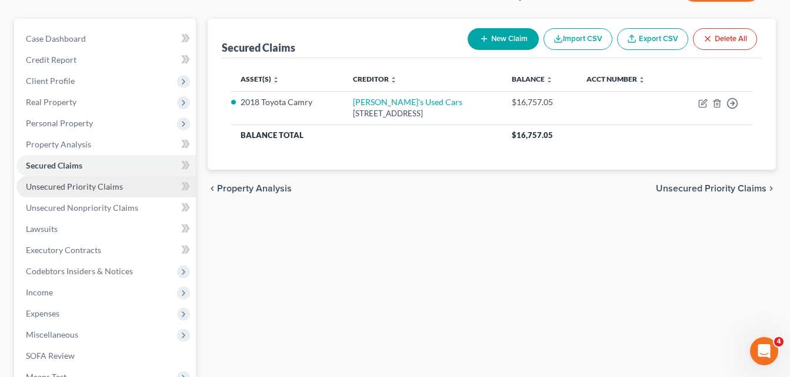
click at [82, 191] on span "Unsecured Priority Claims" at bounding box center [74, 187] width 97 height 10
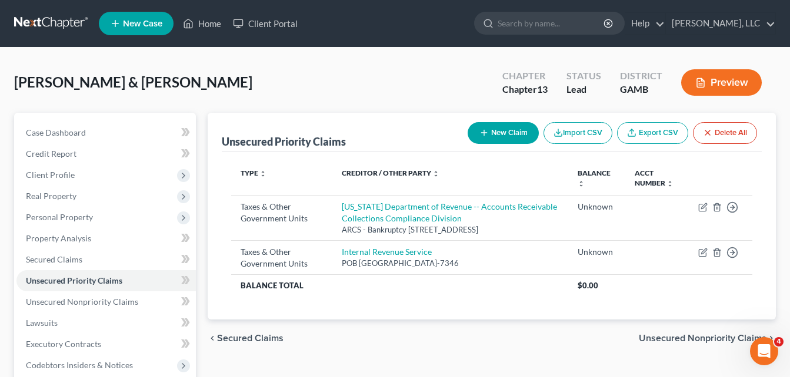
click at [200, 199] on div "Case Dashboard Payments Invoices Payments Payments Credit Report Client Profile" at bounding box center [104, 368] width 193 height 510
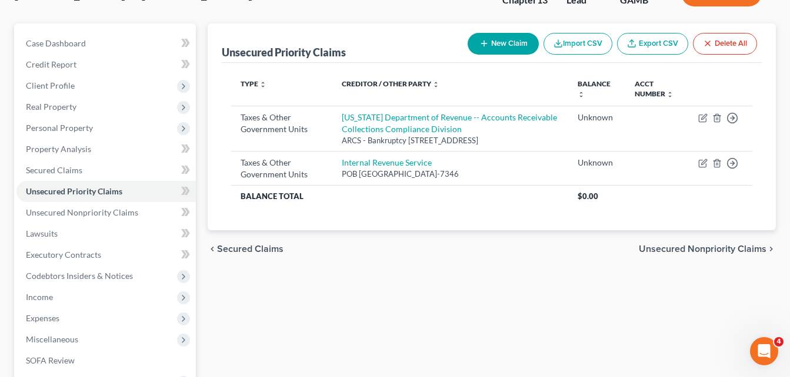
scroll to position [94, 0]
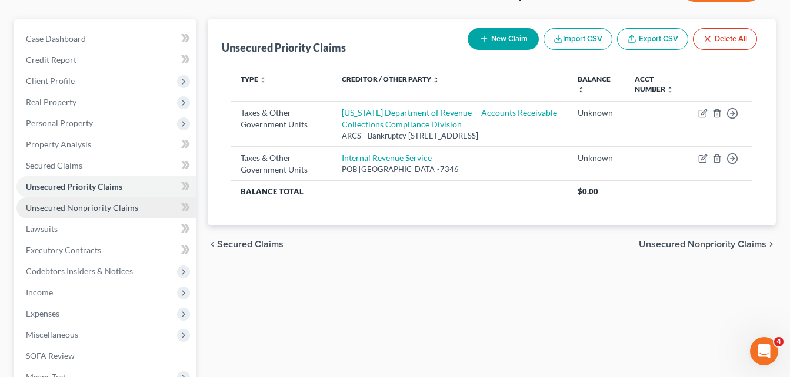
click at [109, 208] on span "Unsecured Nonpriority Claims" at bounding box center [82, 208] width 112 height 10
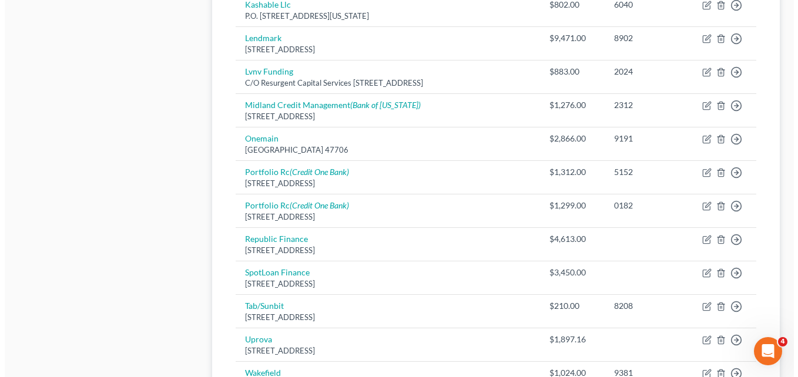
scroll to position [659, 0]
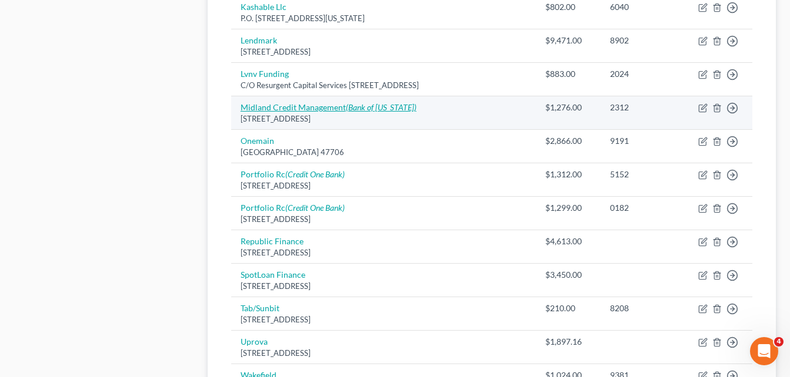
click at [346, 106] on icon "(Bank of [US_STATE])" at bounding box center [381, 107] width 71 height 10
select select "4"
select select "1"
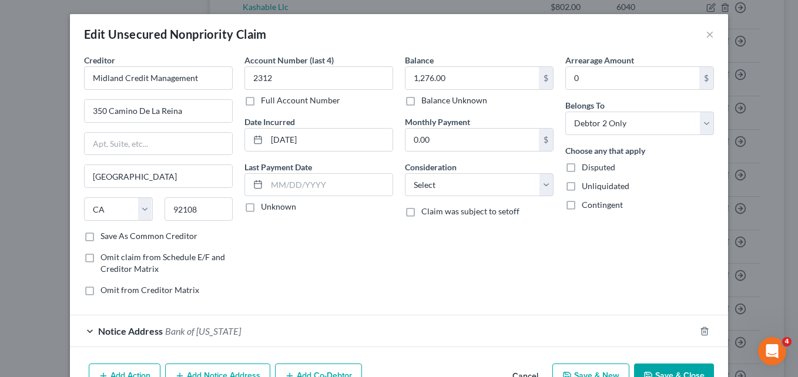
click at [334, 282] on div "Account Number (last 4) 2312 Full Account Number Date Incurred [DATE] Last Paym…" at bounding box center [319, 180] width 161 height 252
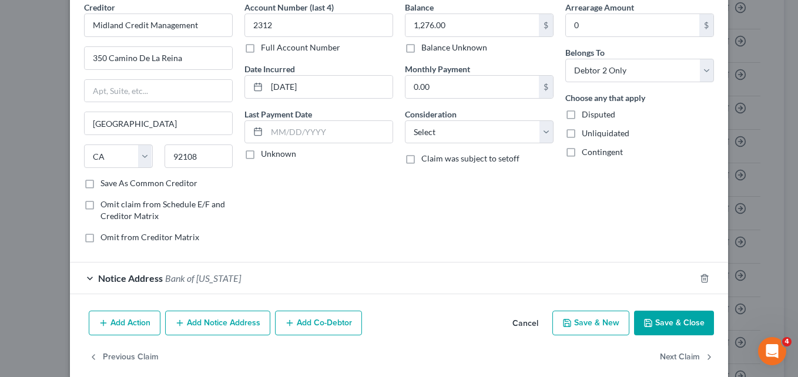
scroll to position [68, 0]
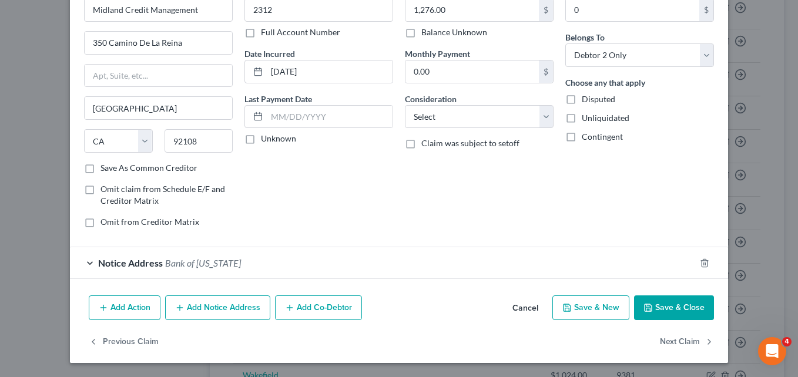
click at [182, 263] on span "Bank of [US_STATE]" at bounding box center [203, 263] width 76 height 11
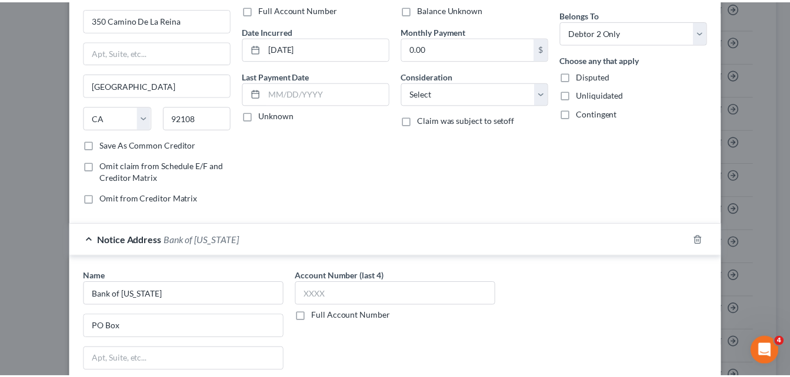
scroll to position [289, 0]
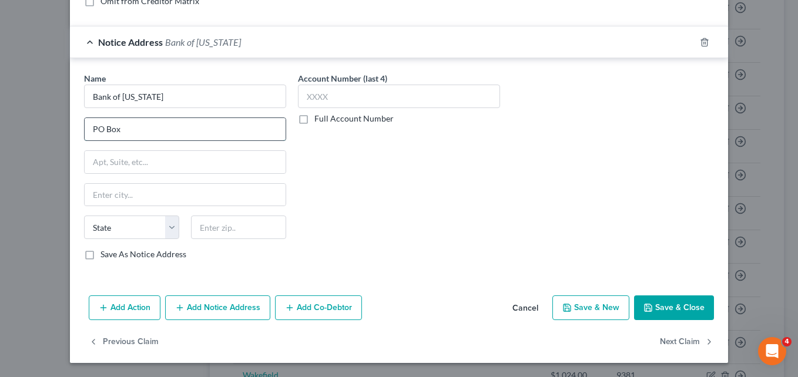
click at [178, 130] on input "PO Box" at bounding box center [185, 129] width 201 height 22
click at [100, 133] on input "PO 7389" at bounding box center [185, 129] width 201 height 22
type input "PO Box 7389"
click at [208, 230] on input "text" at bounding box center [238, 228] width 95 height 24
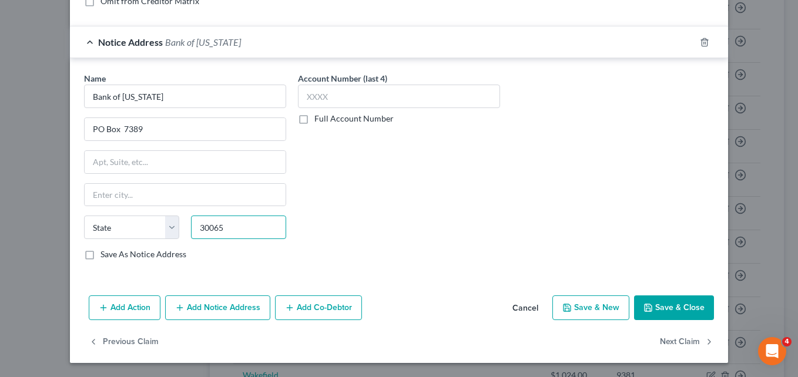
type input "30065"
click at [459, 207] on div "Account Number (last 4) Full Account Number" at bounding box center [399, 171] width 214 height 198
type input "Marietta"
select select "10"
drag, startPoint x: 680, startPoint y: 308, endPoint x: 512, endPoint y: 242, distance: 180.6
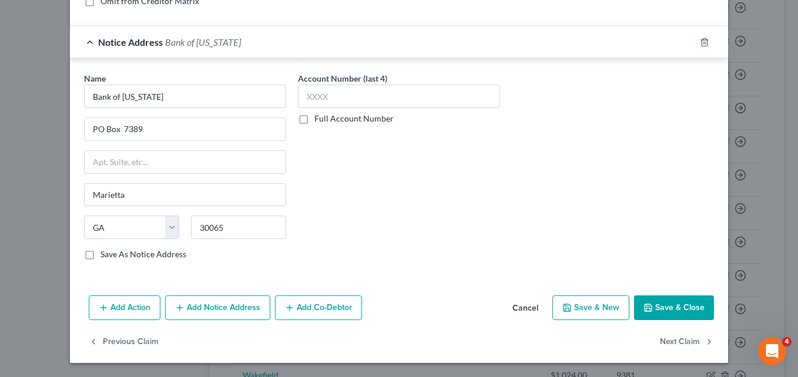
click at [512, 242] on div "Name * Bank of [US_STATE] [GEOGRAPHIC_DATA] [US_STATE] AK AR AZ CA CO CT DE DC …" at bounding box center [399, 171] width 642 height 198
click at [675, 309] on button "Save & Close" at bounding box center [674, 308] width 80 height 25
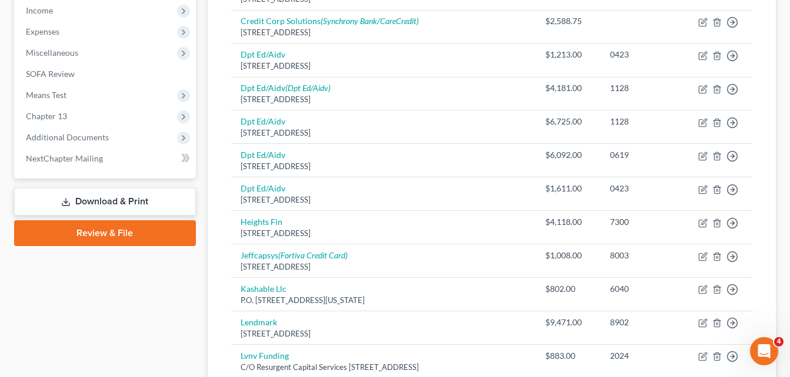
scroll to position [329, 0]
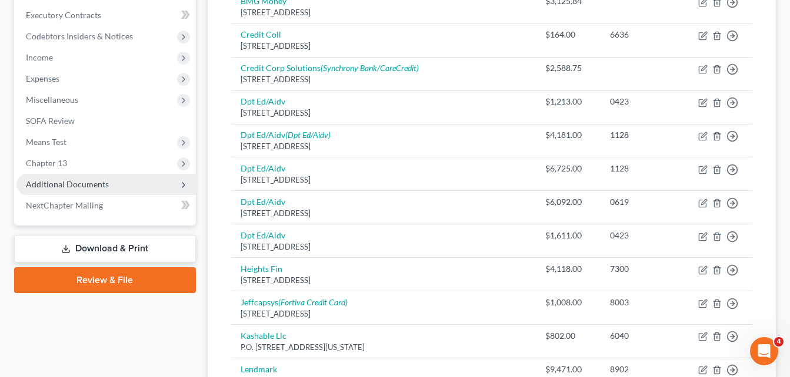
click at [76, 180] on span "Additional Documents" at bounding box center [67, 184] width 83 height 10
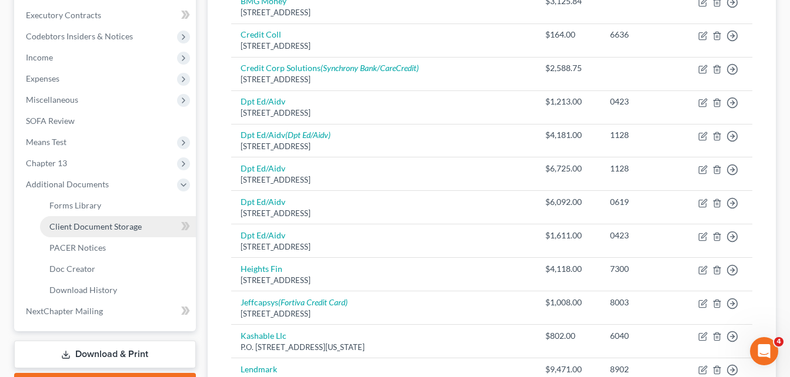
click at [73, 222] on span "Client Document Storage" at bounding box center [95, 227] width 92 height 10
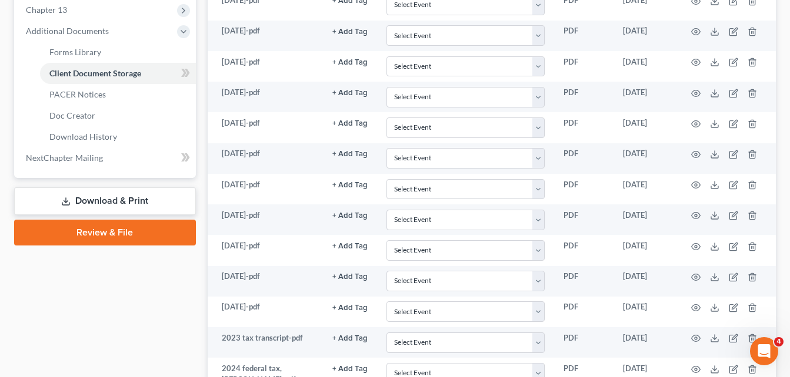
scroll to position [470, 0]
